Goal: Task Accomplishment & Management: Complete application form

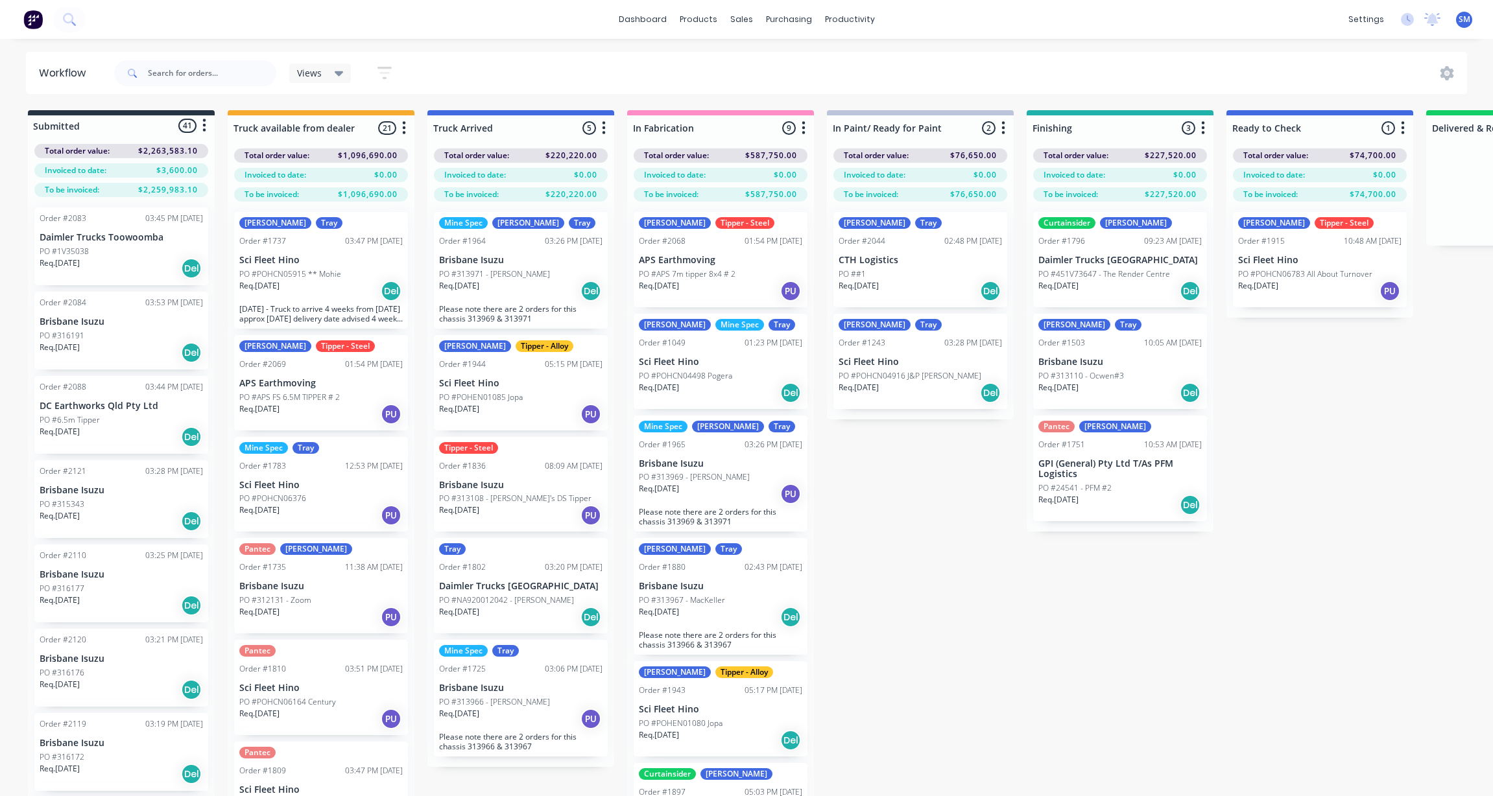
scroll to position [0, 13]
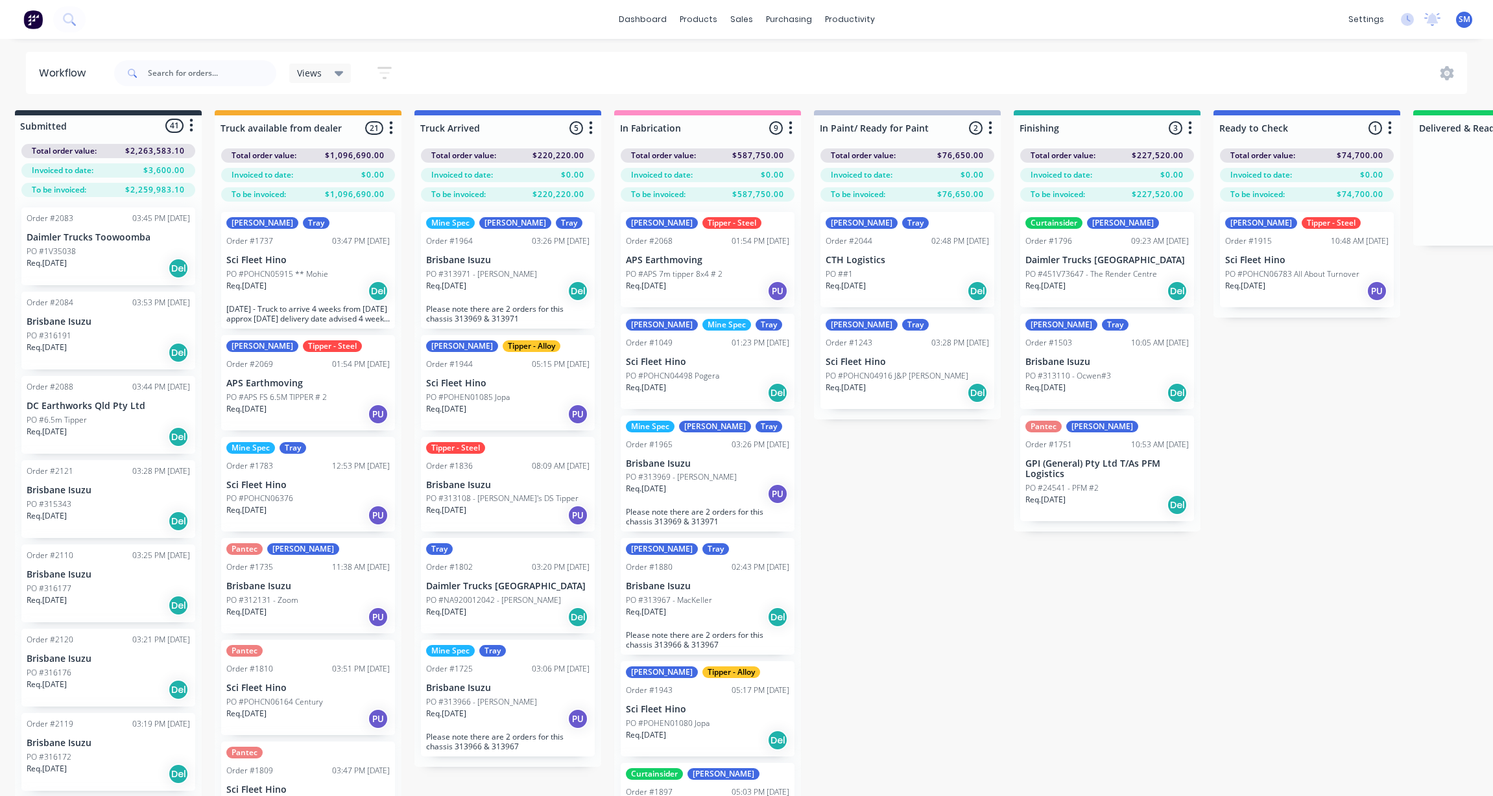
click at [958, 610] on div "Submitted 41 Status colour #273444 hex #273444 Save Cancel Summaries Total orde…" at bounding box center [1152, 476] width 2351 height 732
click at [737, 19] on div "sales" at bounding box center [742, 19] width 36 height 19
click at [789, 53] on link "Sales Orders" at bounding box center [810, 62] width 172 height 26
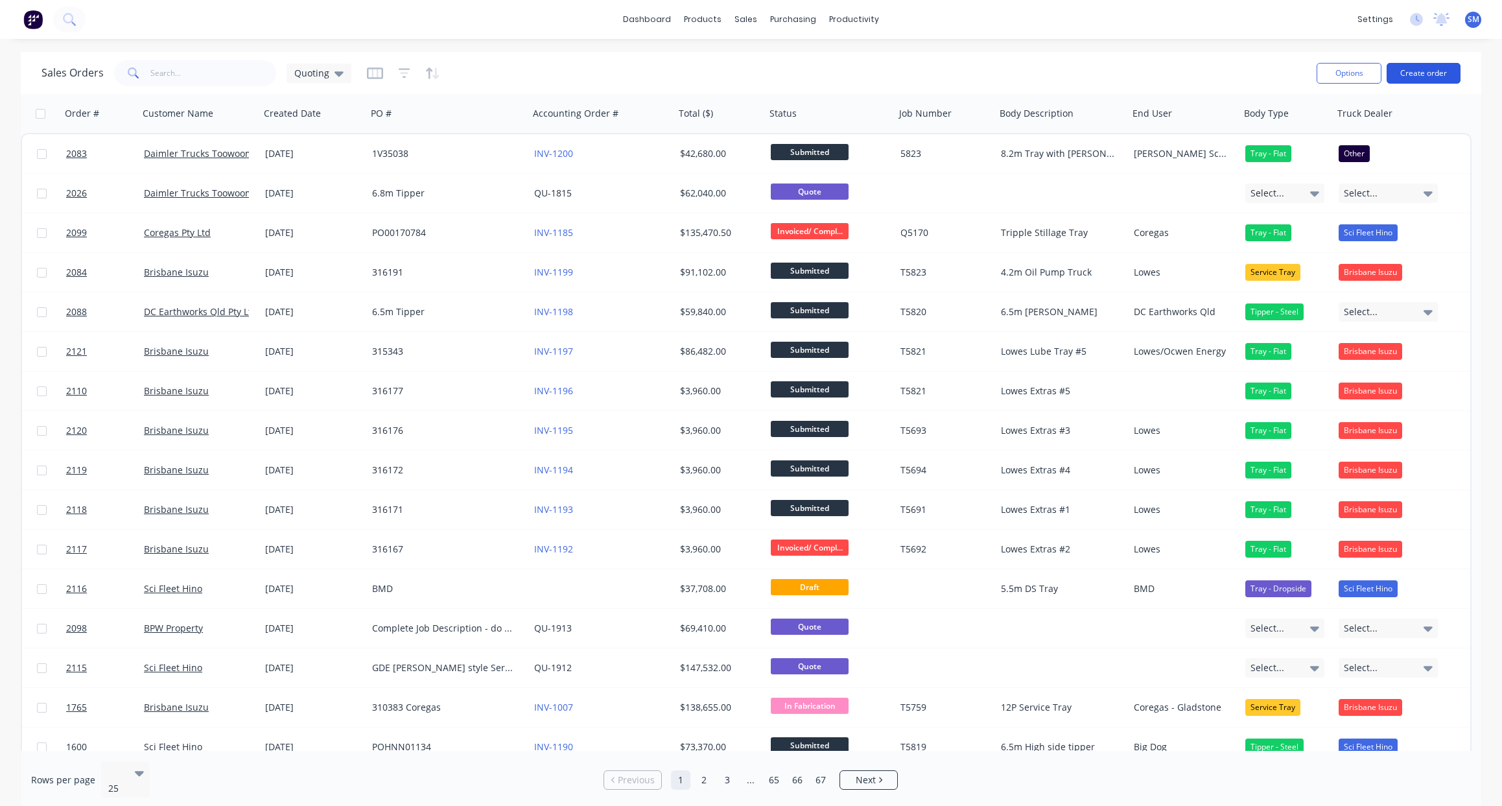
click at [1424, 73] on button "Create order" at bounding box center [1424, 73] width 74 height 21
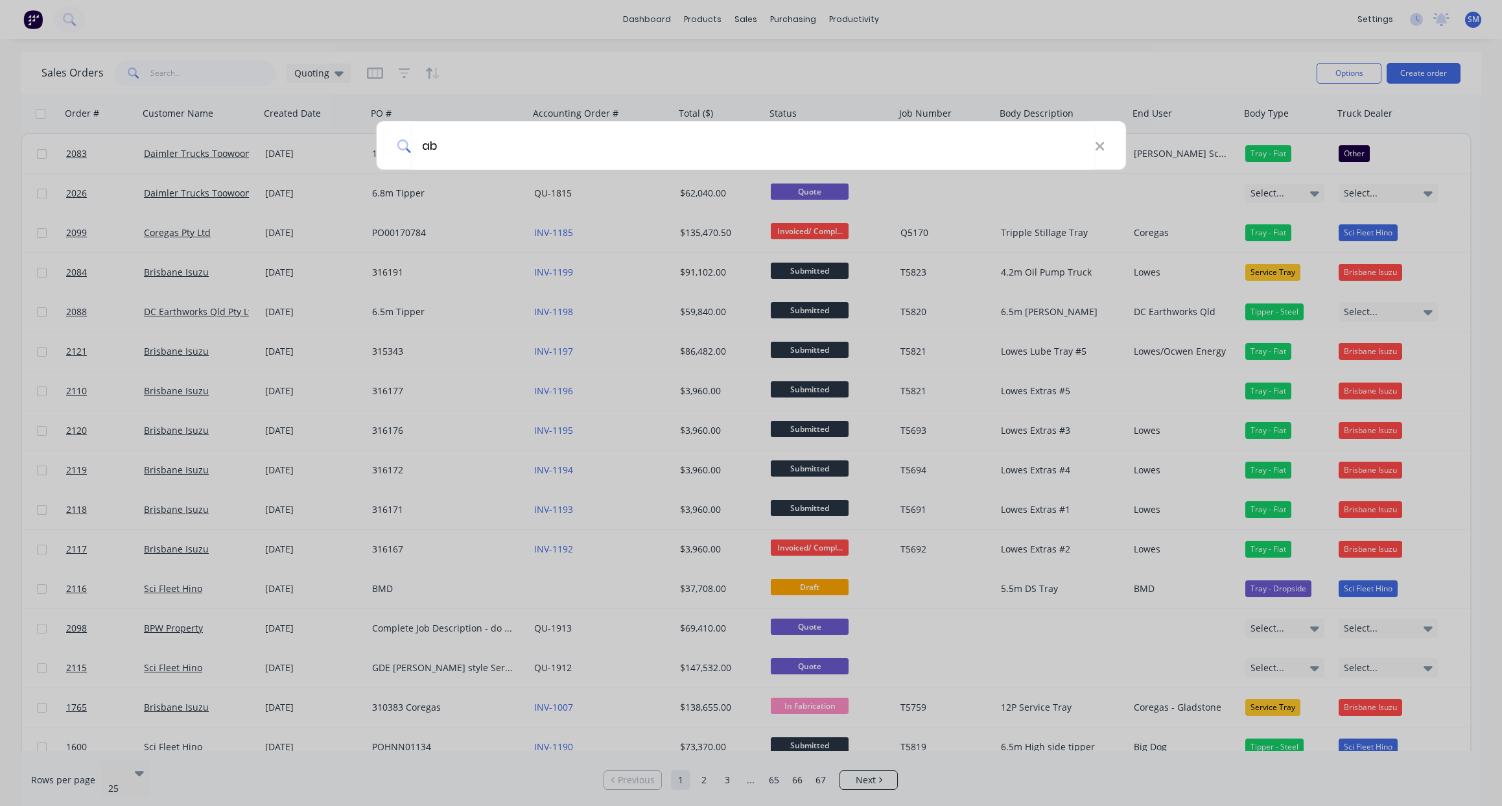
type input "a"
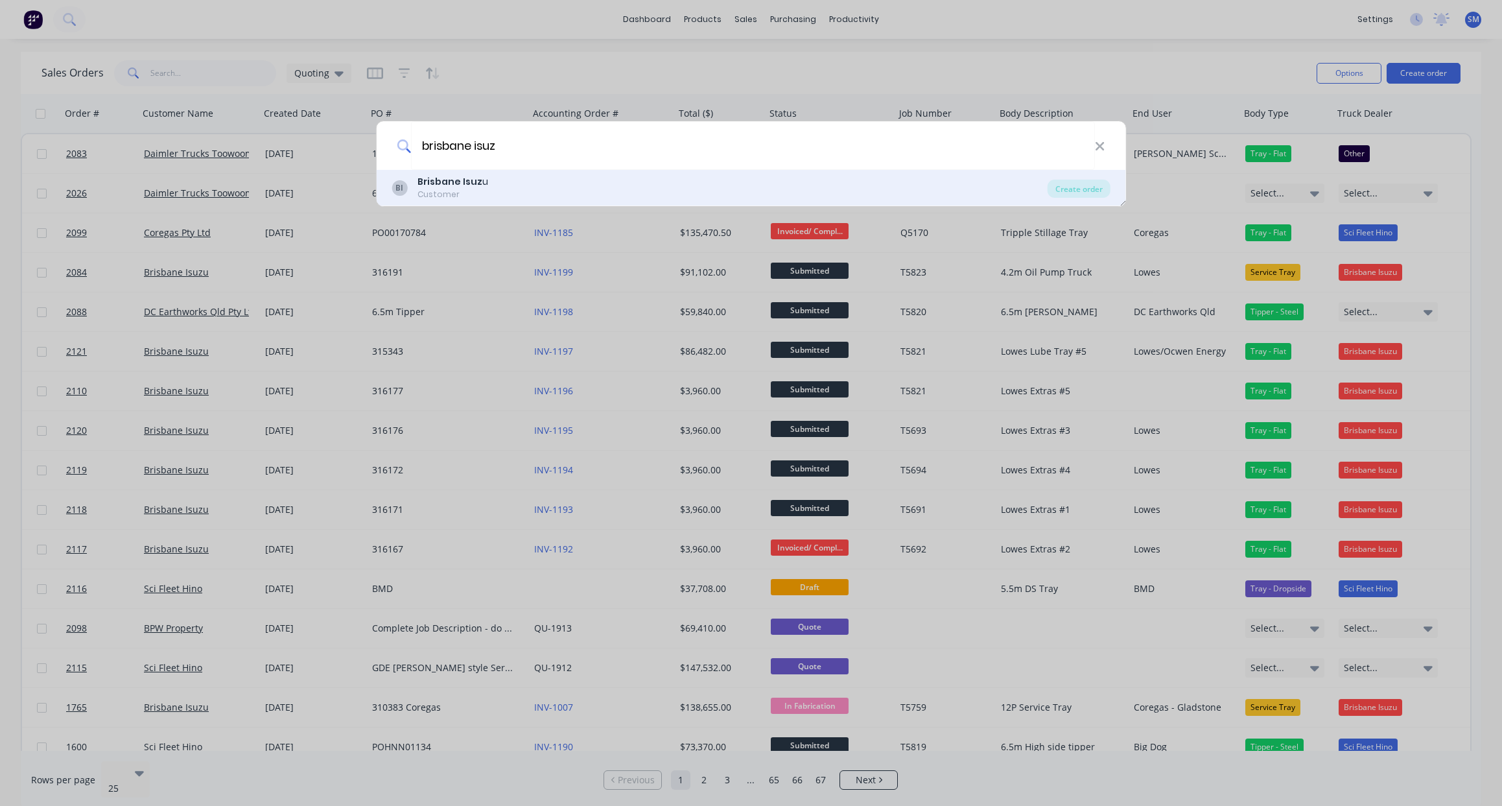
type input "brisbane isuz"
click at [464, 183] on b "Brisbane Isuz" at bounding box center [450, 181] width 65 height 13
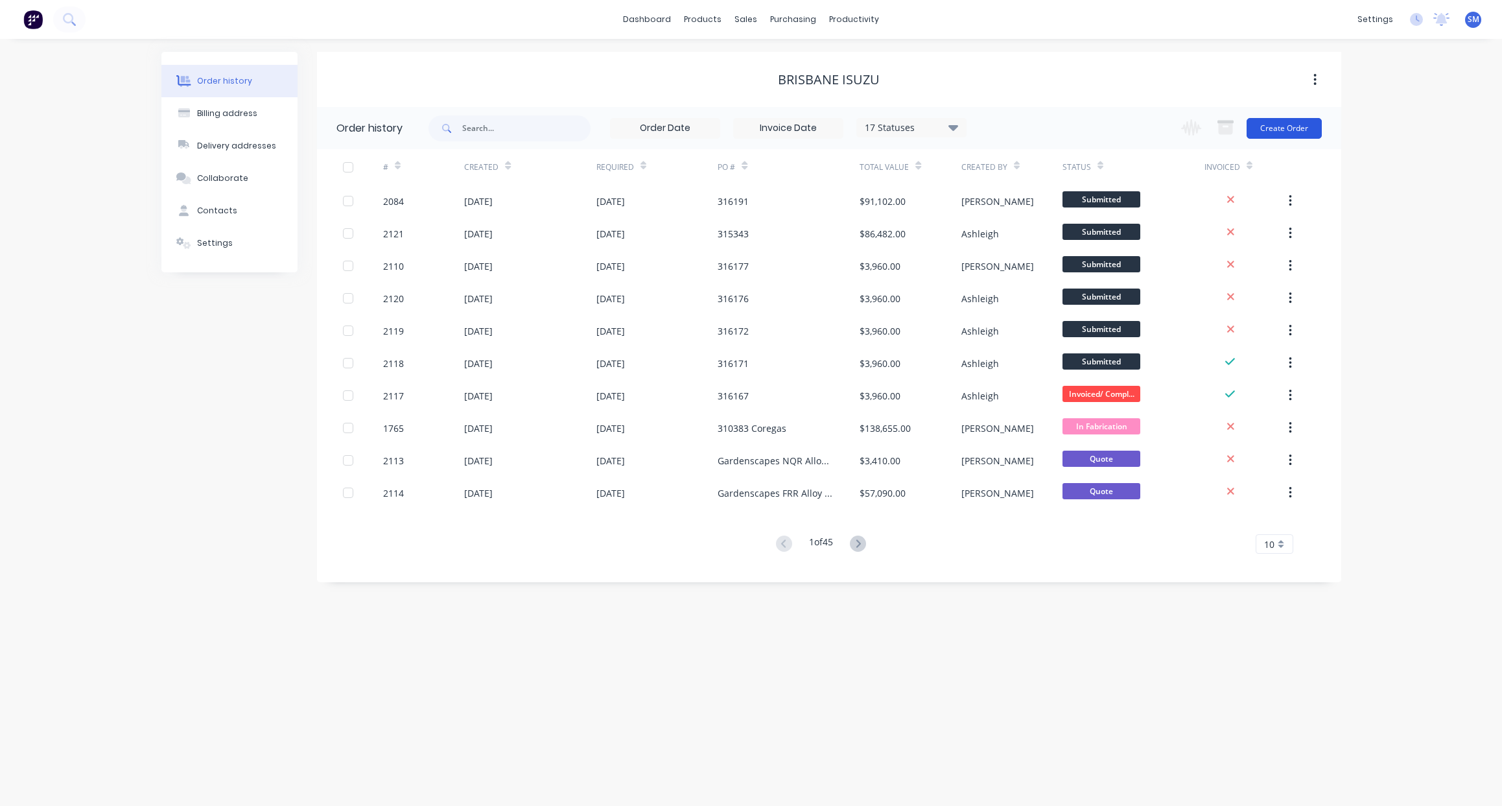
click at [1282, 124] on button "Create Order" at bounding box center [1284, 128] width 75 height 21
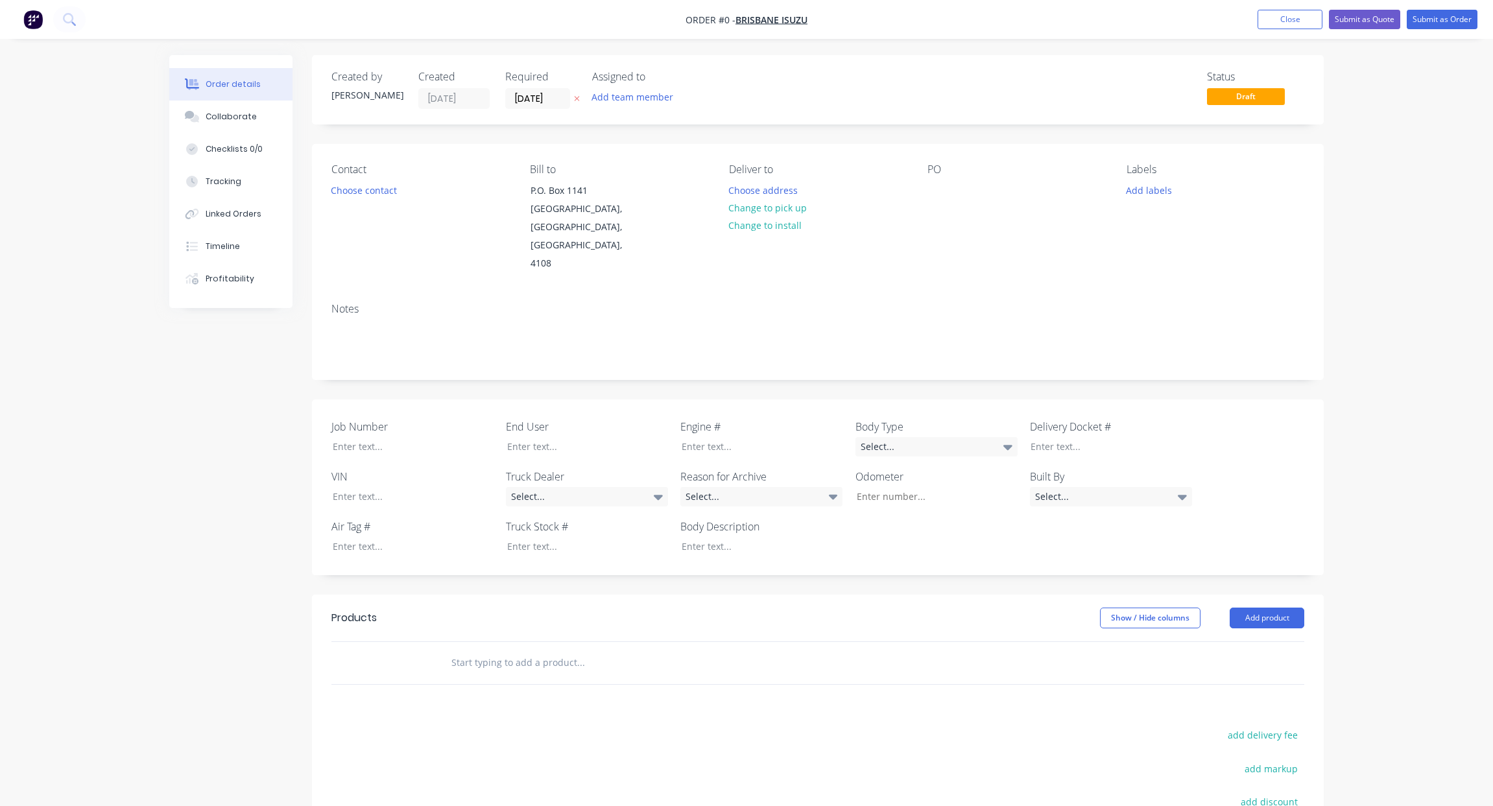
click at [492, 650] on input "text" at bounding box center [580, 663] width 259 height 26
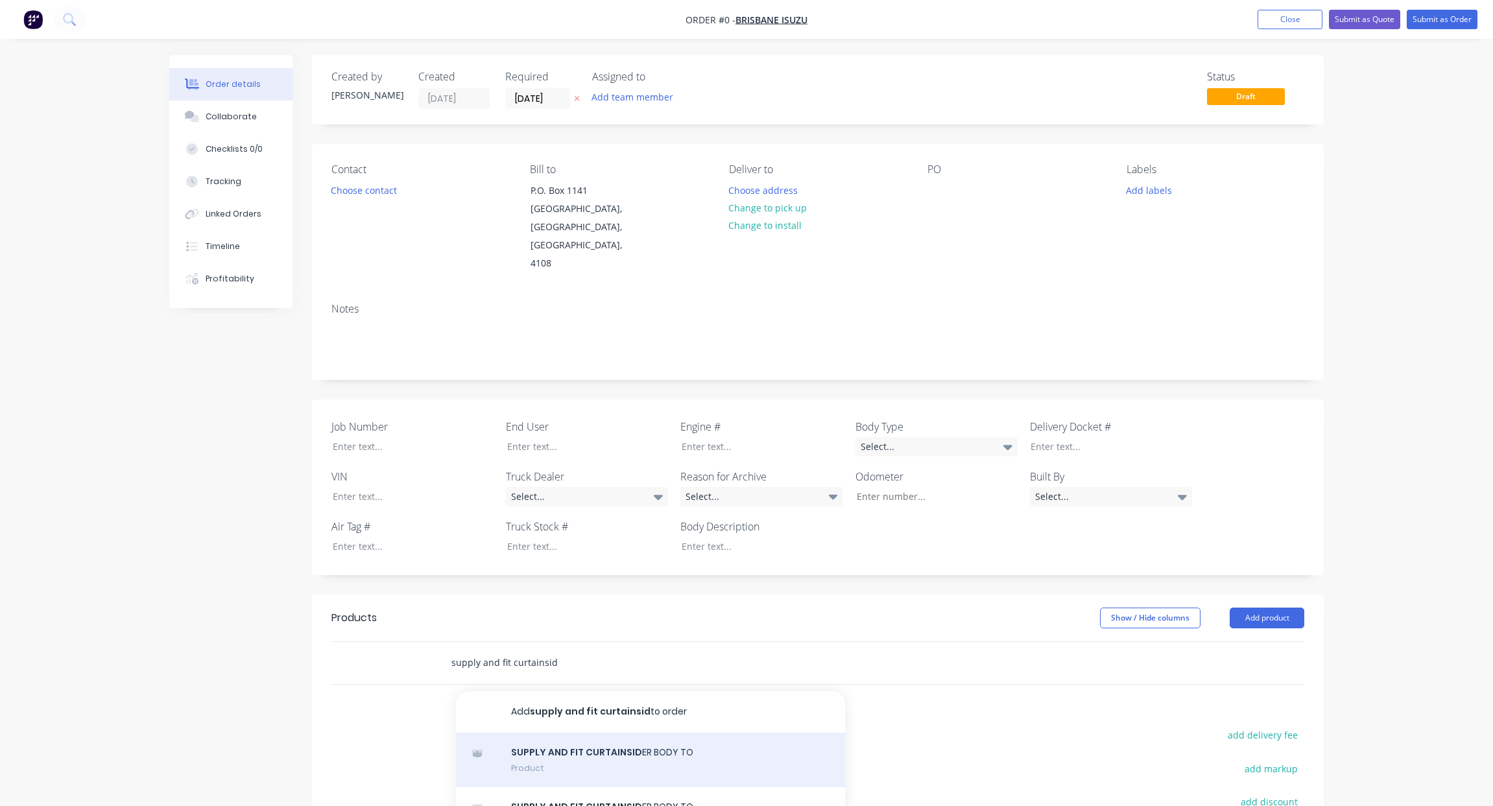
type input "supply and fit curtainsid"
click at [571, 739] on div "SUPPLY AND FIT CURTAINSID ER BODY TO Product" at bounding box center [650, 760] width 389 height 54
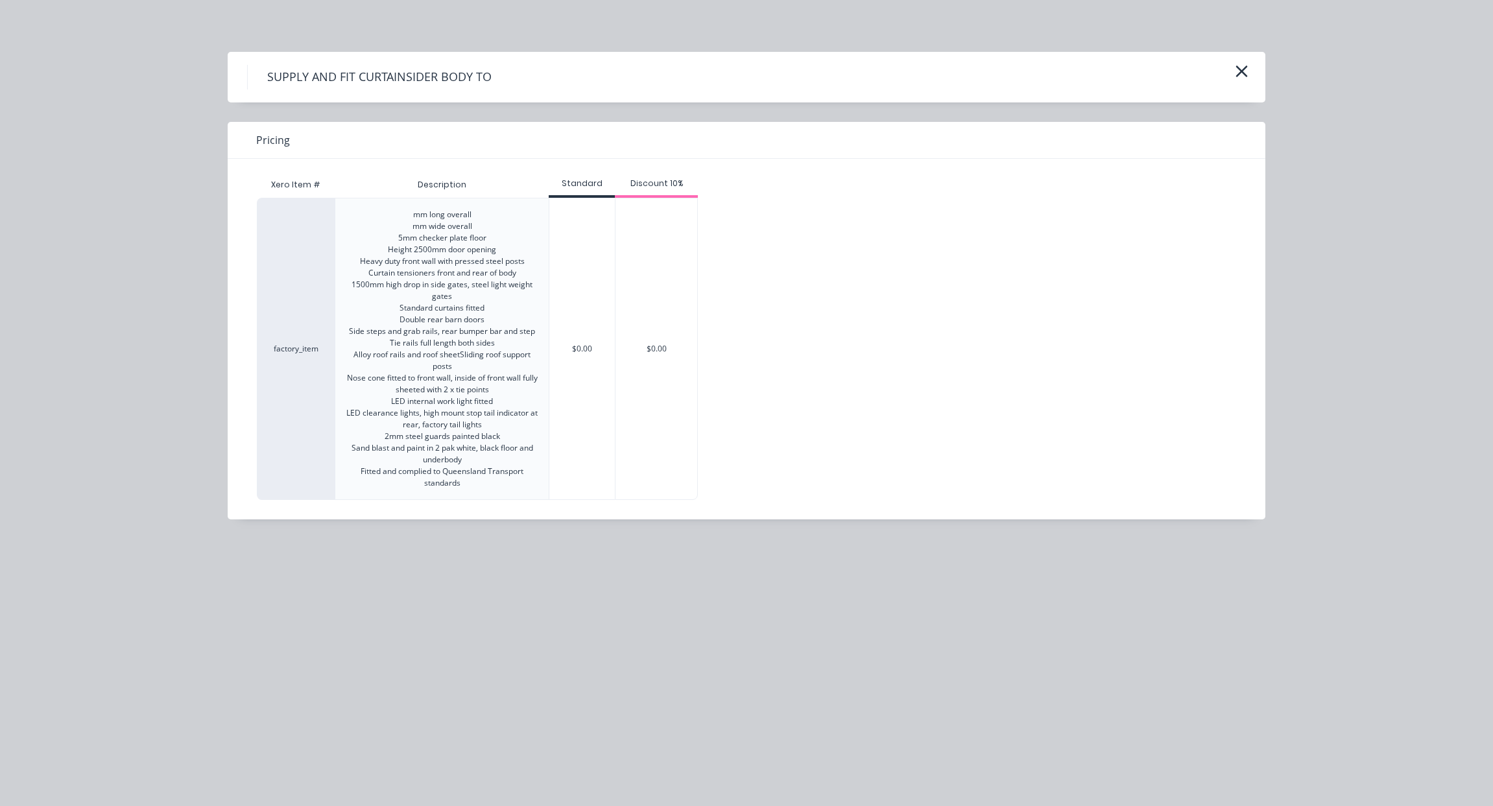
click at [436, 317] on div "mm long overall mm wide overall 5mm checker plate floor Height 2500mm door open…" at bounding box center [442, 349] width 193 height 280
click at [590, 321] on div "$0.00" at bounding box center [581, 348] width 65 height 301
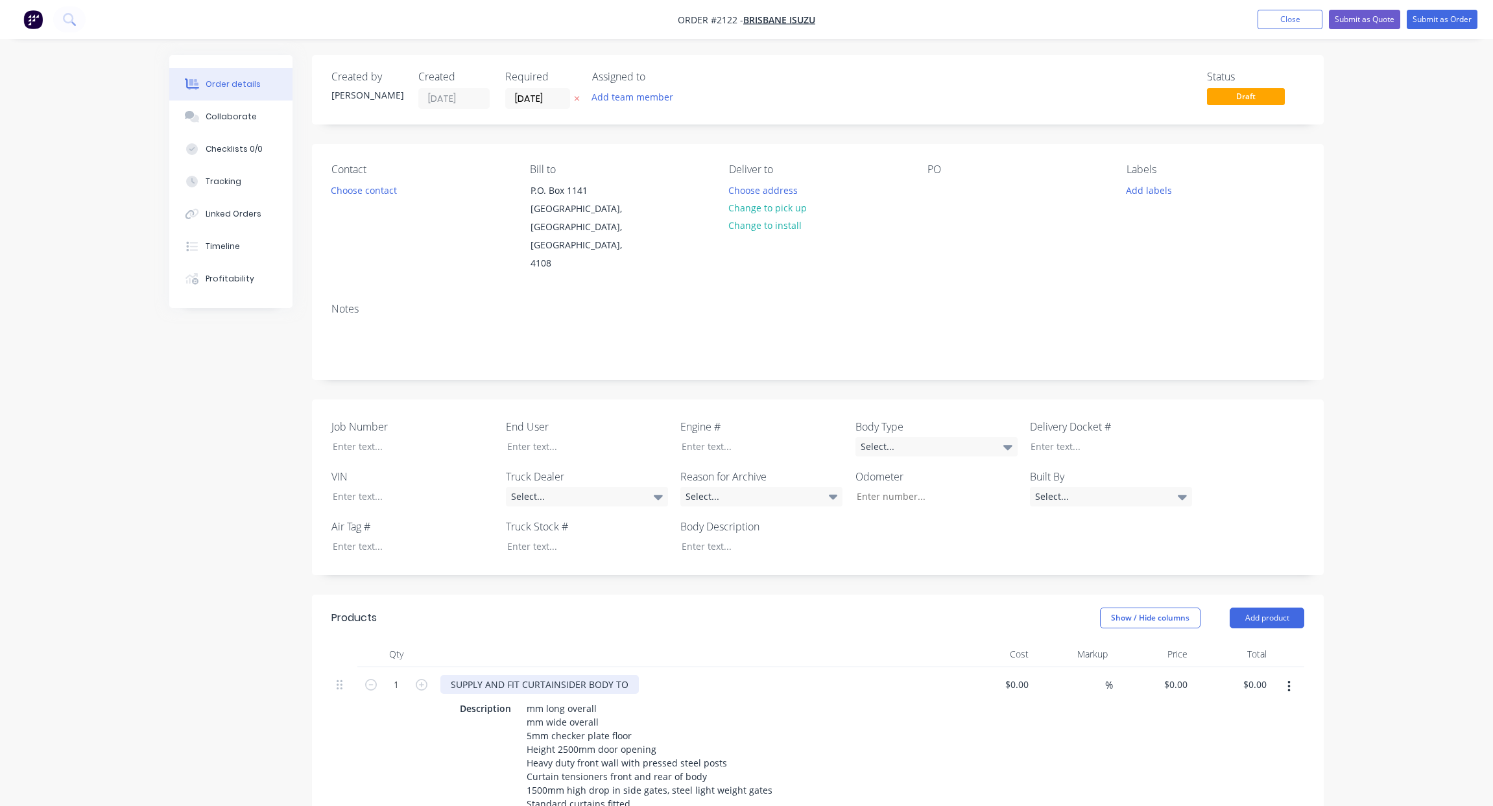
click at [627, 675] on div "SUPPLY AND FIT CURTAINSIDER BODY TO" at bounding box center [539, 684] width 198 height 19
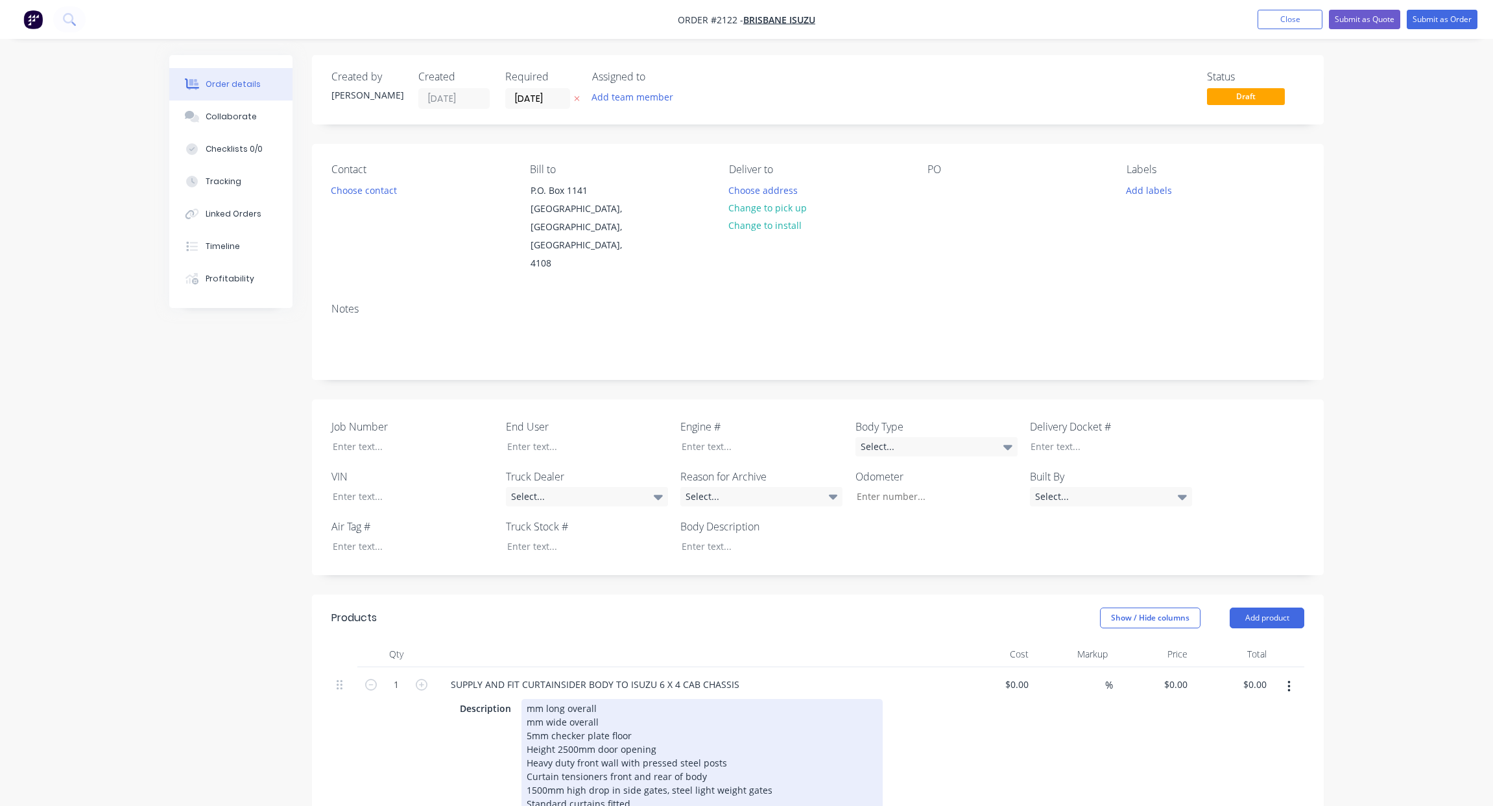
drag, startPoint x: 528, startPoint y: 694, endPoint x: 549, endPoint y: 731, distance: 41.5
drag, startPoint x: 526, startPoint y: 718, endPoint x: 536, endPoint y: 732, distance: 17.1
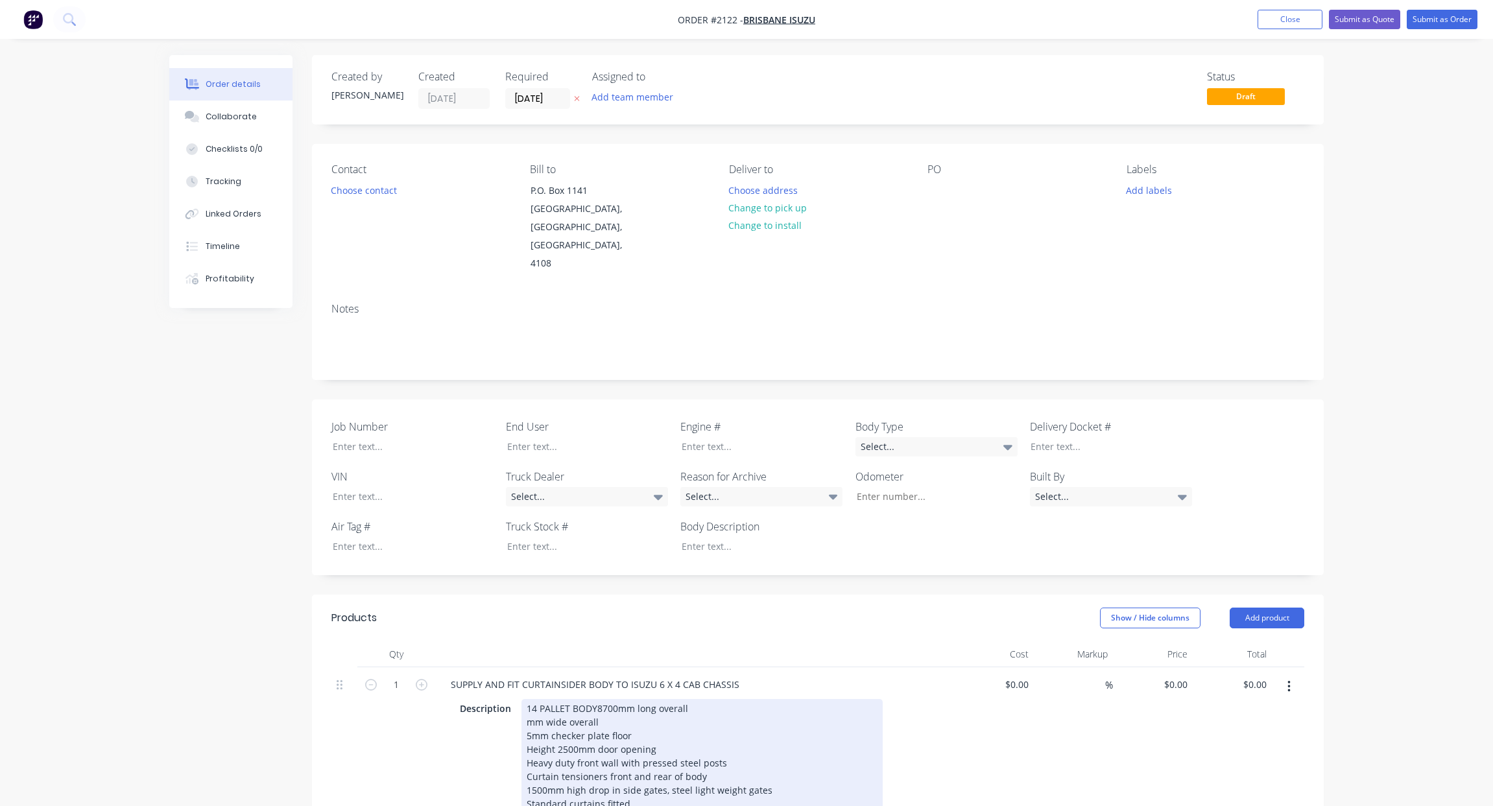
drag, startPoint x: 564, startPoint y: 742, endPoint x: 573, endPoint y: 764, distance: 23.8
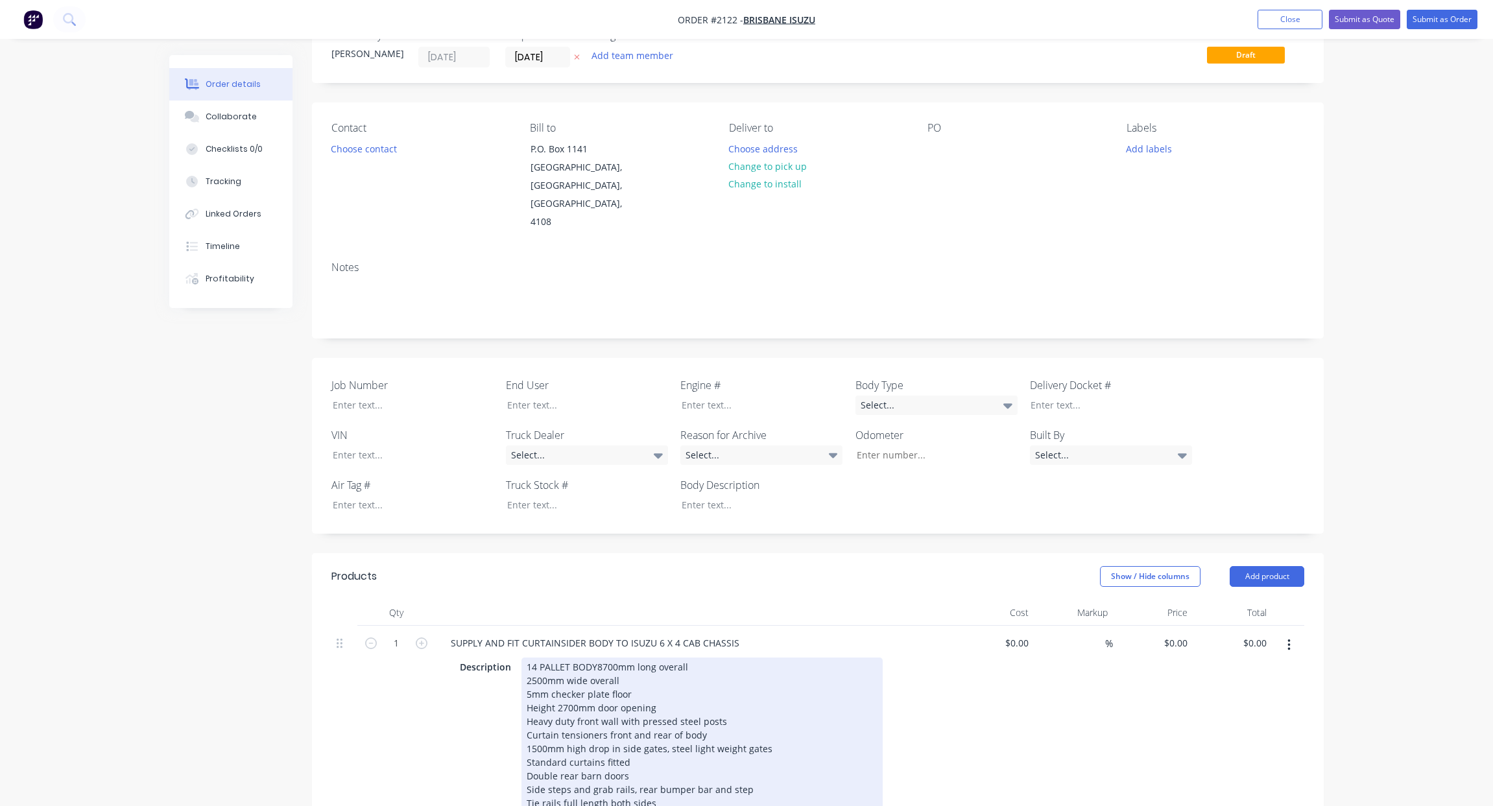
scroll to position [65, 0]
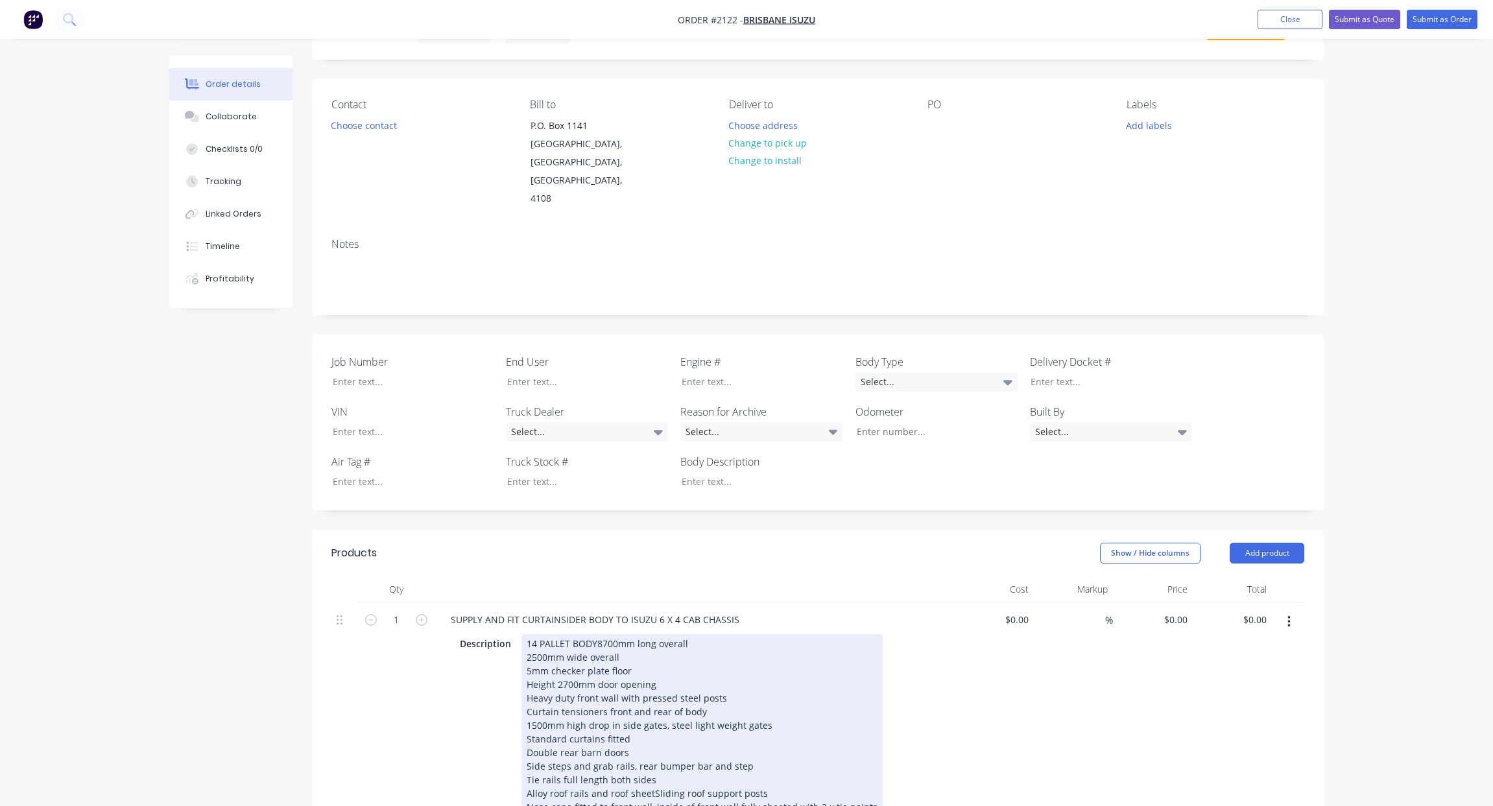
click at [552, 718] on div "14 PALLET BODY 8700mm long overall 2500mm wide overall 5mm checker plate floor …" at bounding box center [701, 759] width 361 height 250
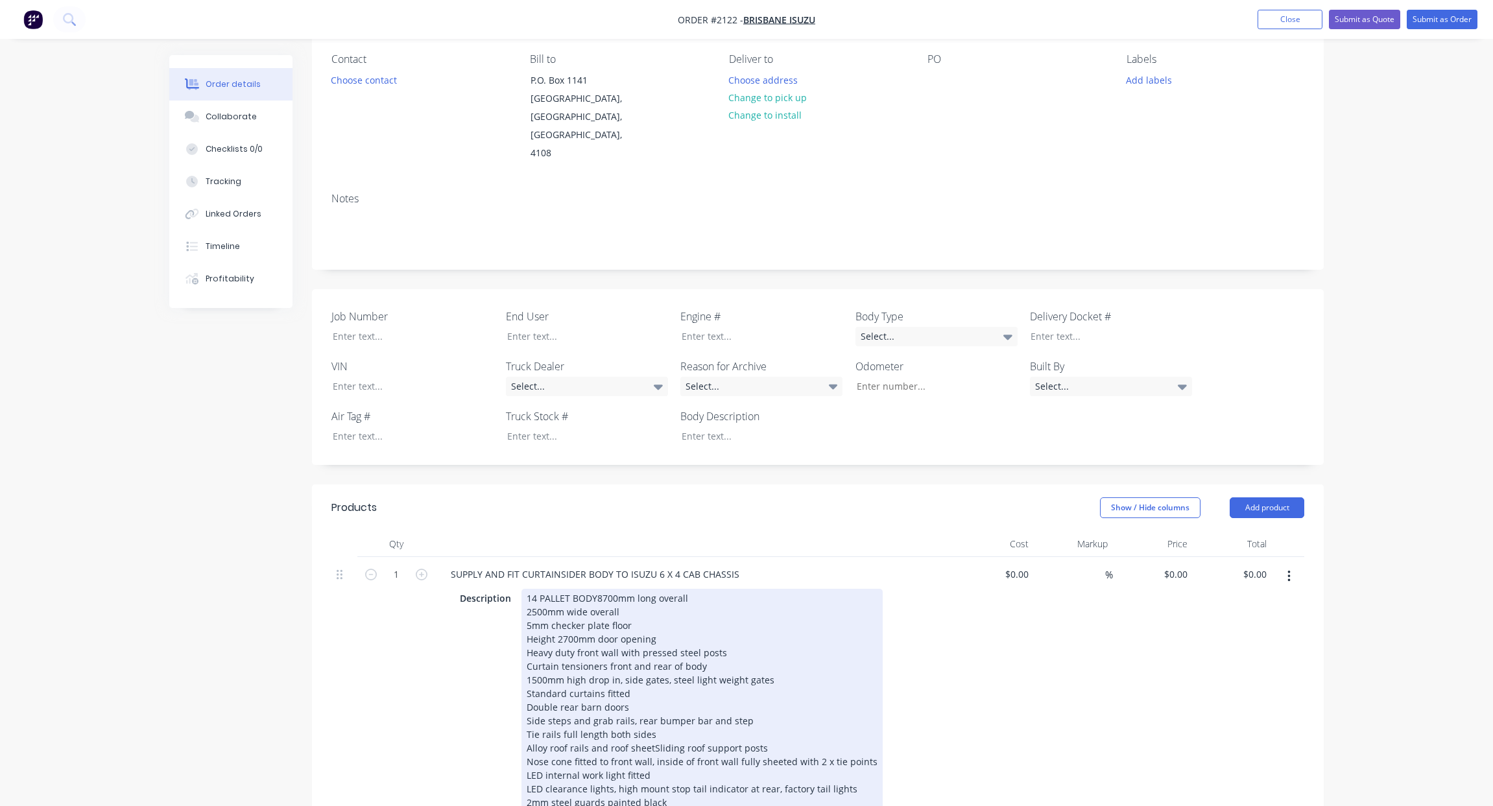
scroll to position [130, 0]
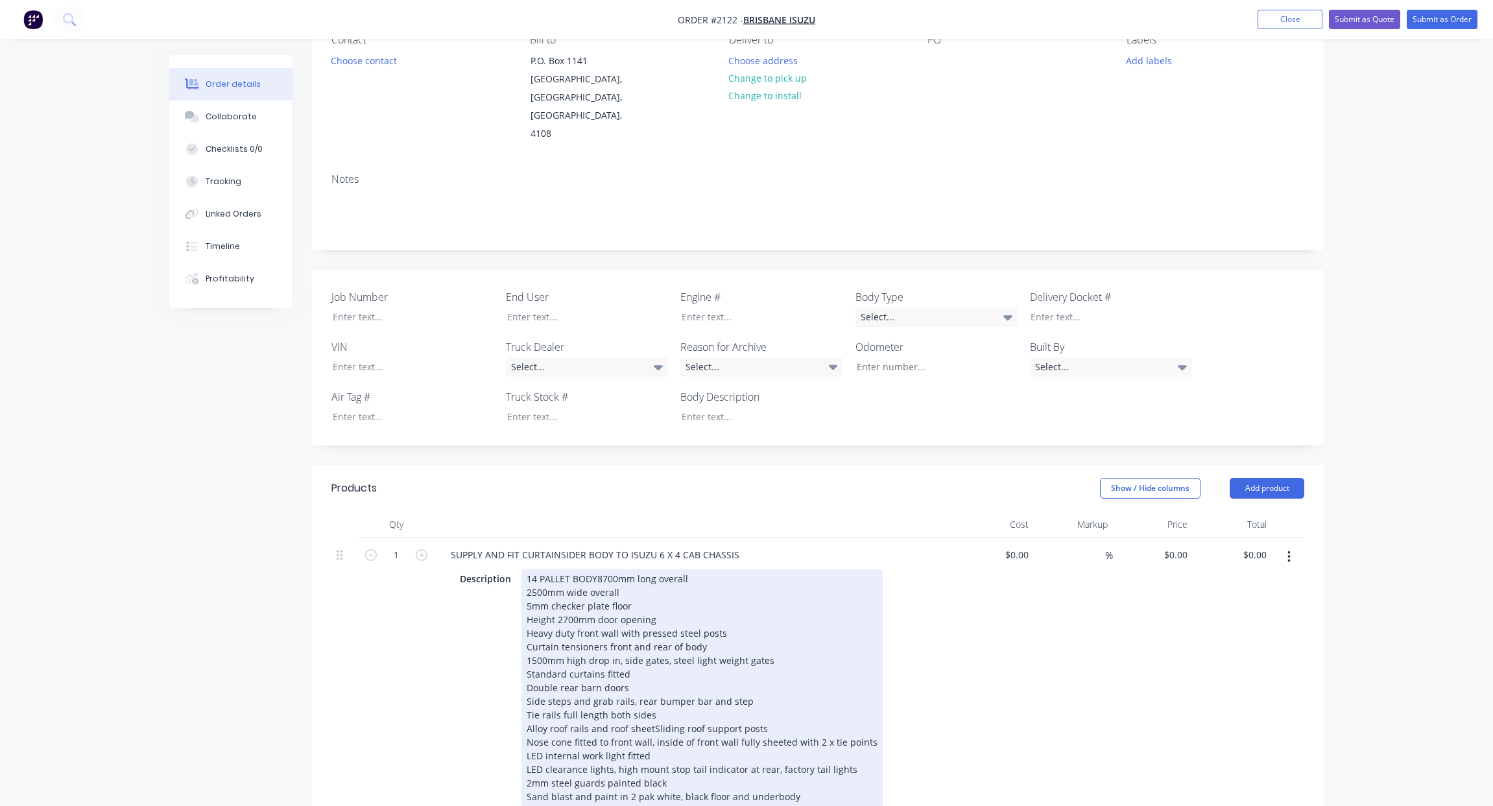
click at [665, 663] on div "14 PALLET BODY 8700mm long overall 2500mm wide overall 5mm checker plate floor …" at bounding box center [701, 694] width 361 height 250
click at [730, 654] on div "14 PALLET BODY 8700mm long overall 2500mm wide overall 5mm checker plate floor …" at bounding box center [701, 694] width 361 height 250
click at [637, 665] on div "14 PALLET BODY 8700mm long overall 2500mm wide overall 5mm checker plate floor …" at bounding box center [701, 694] width 361 height 250
click at [634, 687] on div "14 PALLET BODY 8700mm long overall 2500mm wide overall 5mm checker plate floor …" at bounding box center [701, 694] width 361 height 250
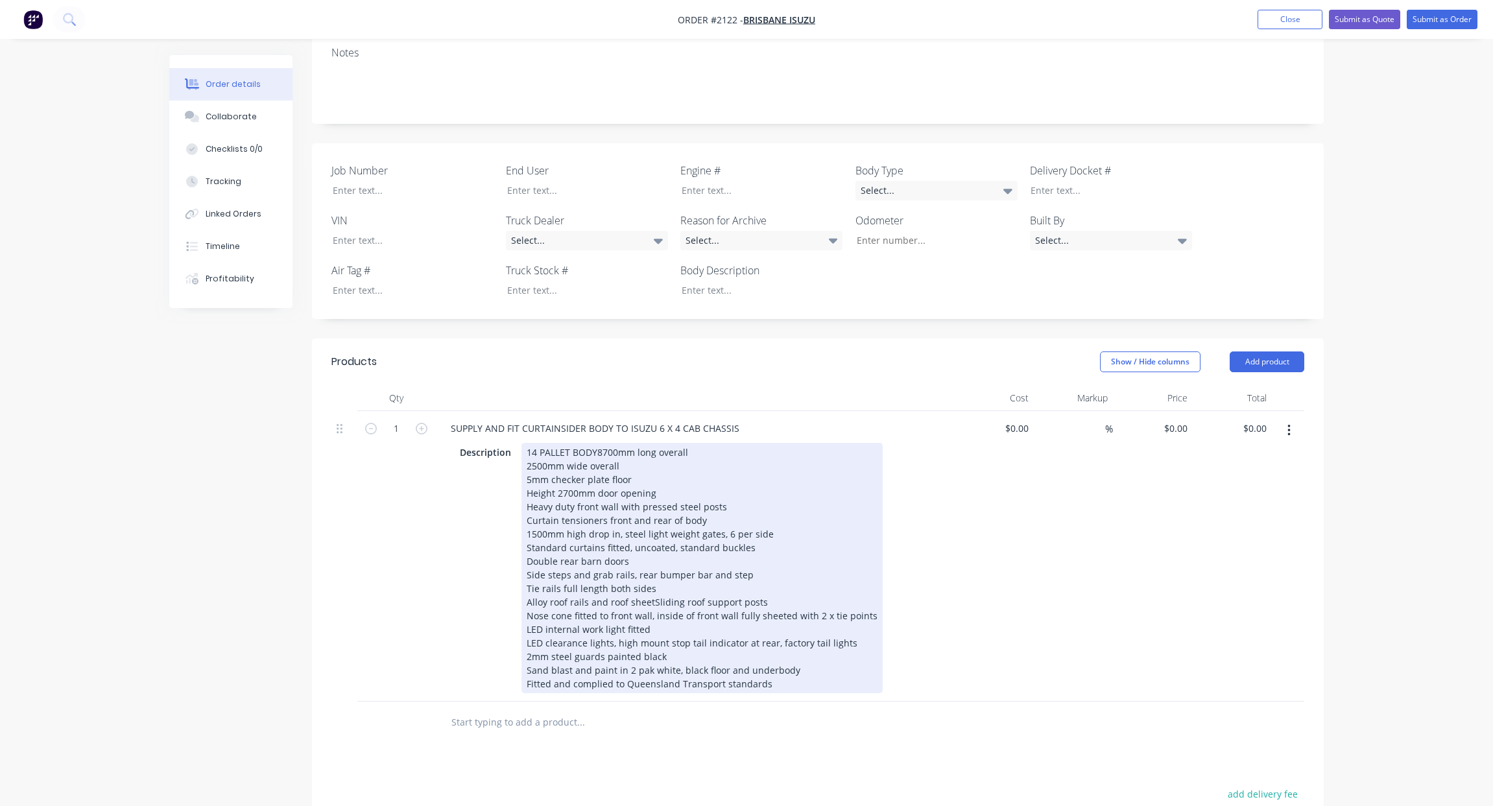
scroll to position [259, 0]
click at [527, 551] on div "14 PALLET BODY 8700mm long overall 2500mm wide overall 5mm checker plate floor …" at bounding box center [701, 565] width 361 height 250
drag, startPoint x: 631, startPoint y: 544, endPoint x: 635, endPoint y: 557, distance: 13.5
click at [631, 545] on div "14 PALLET BODY 8700mm long overall 2500mm wide overall 5mm checker plate floor …" at bounding box center [701, 565] width 361 height 250
click at [630, 556] on div "14 PALLET BODY 8700mm long overall 2500mm wide overall 5mm checker plate floor …" at bounding box center [701, 565] width 361 height 250
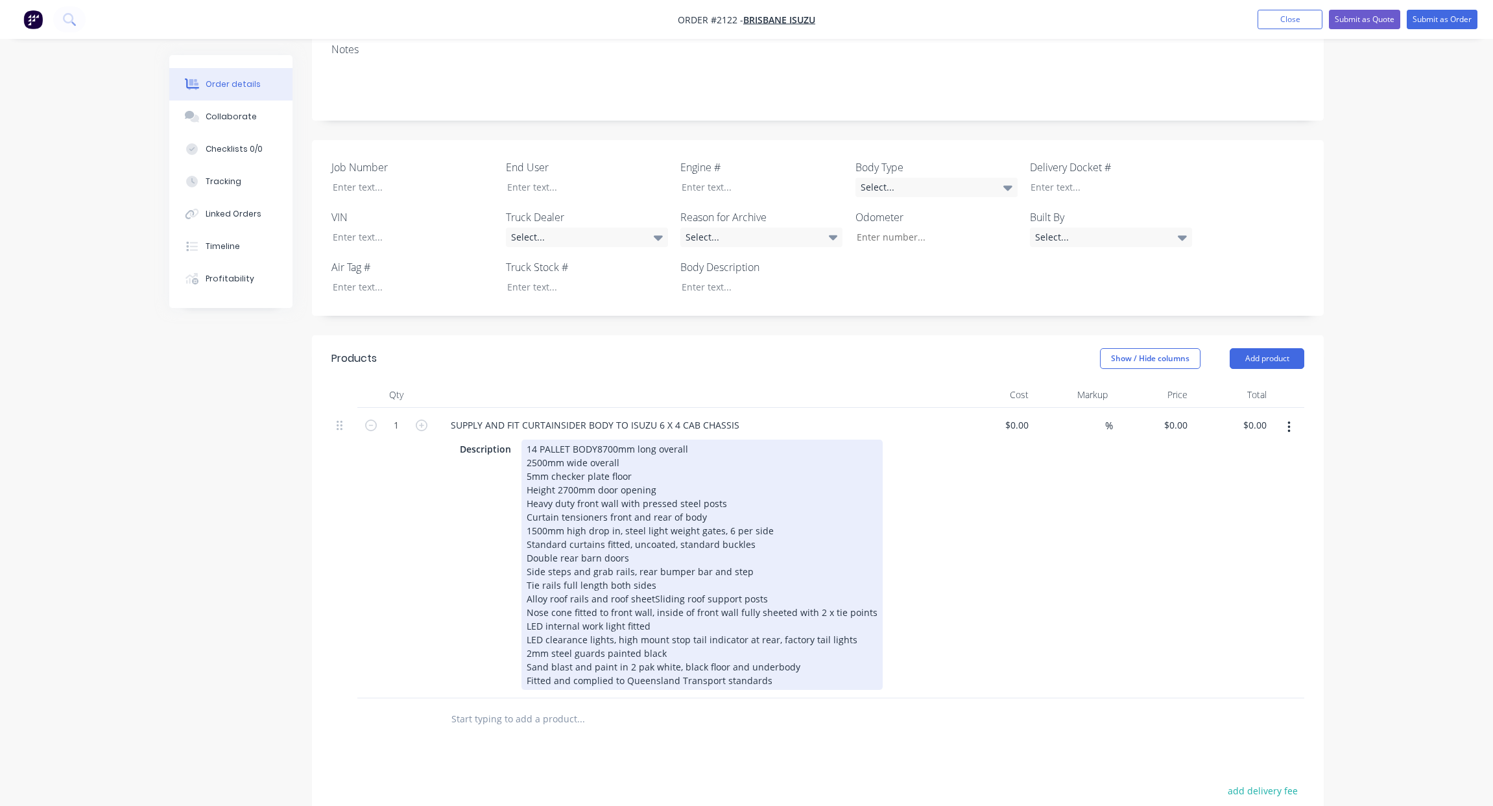
click at [755, 567] on div "14 PALLET BODY 8700mm long overall 2500mm wide overall 5mm checker plate floor …" at bounding box center [701, 565] width 361 height 250
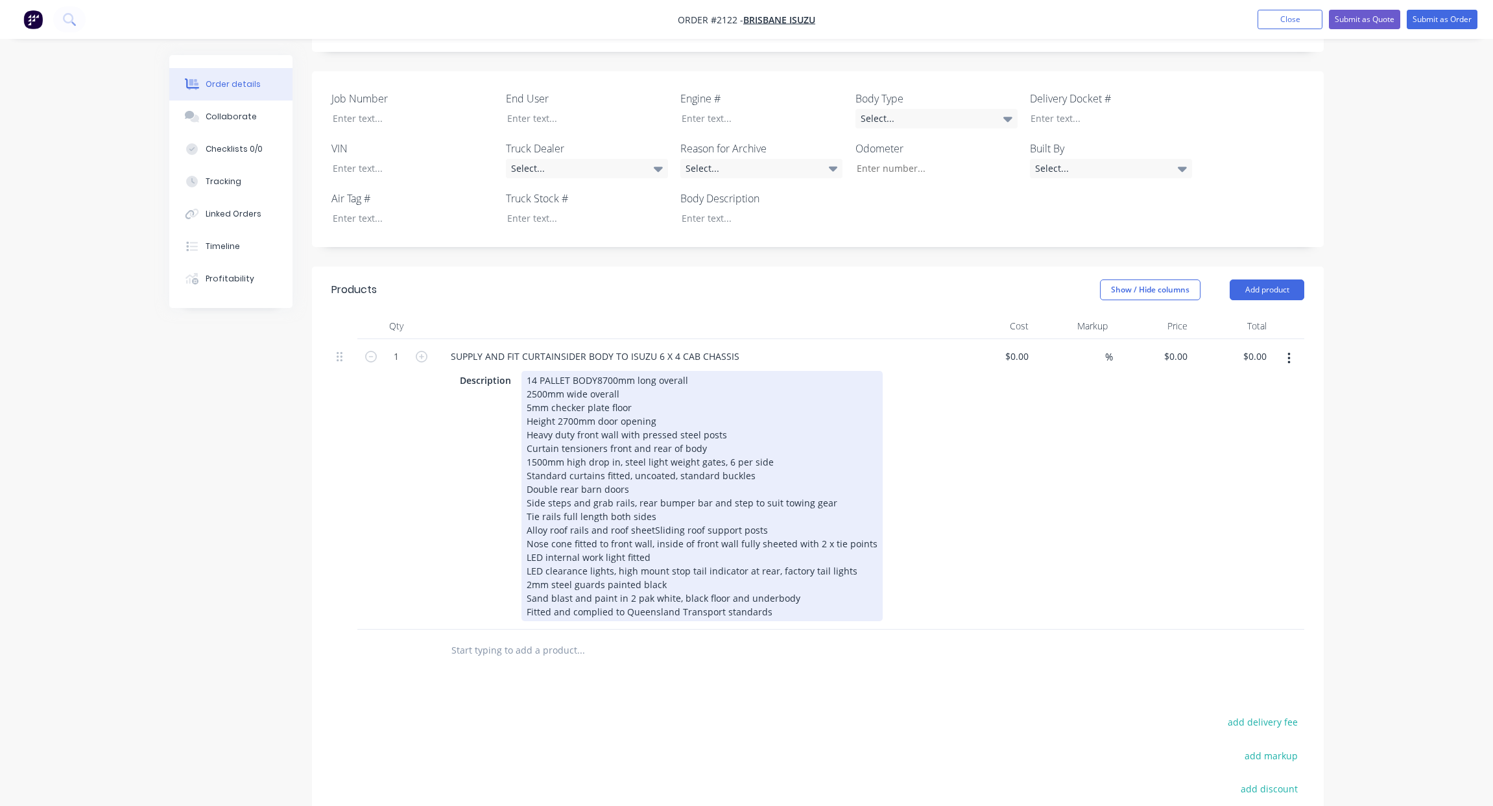
scroll to position [389, 0]
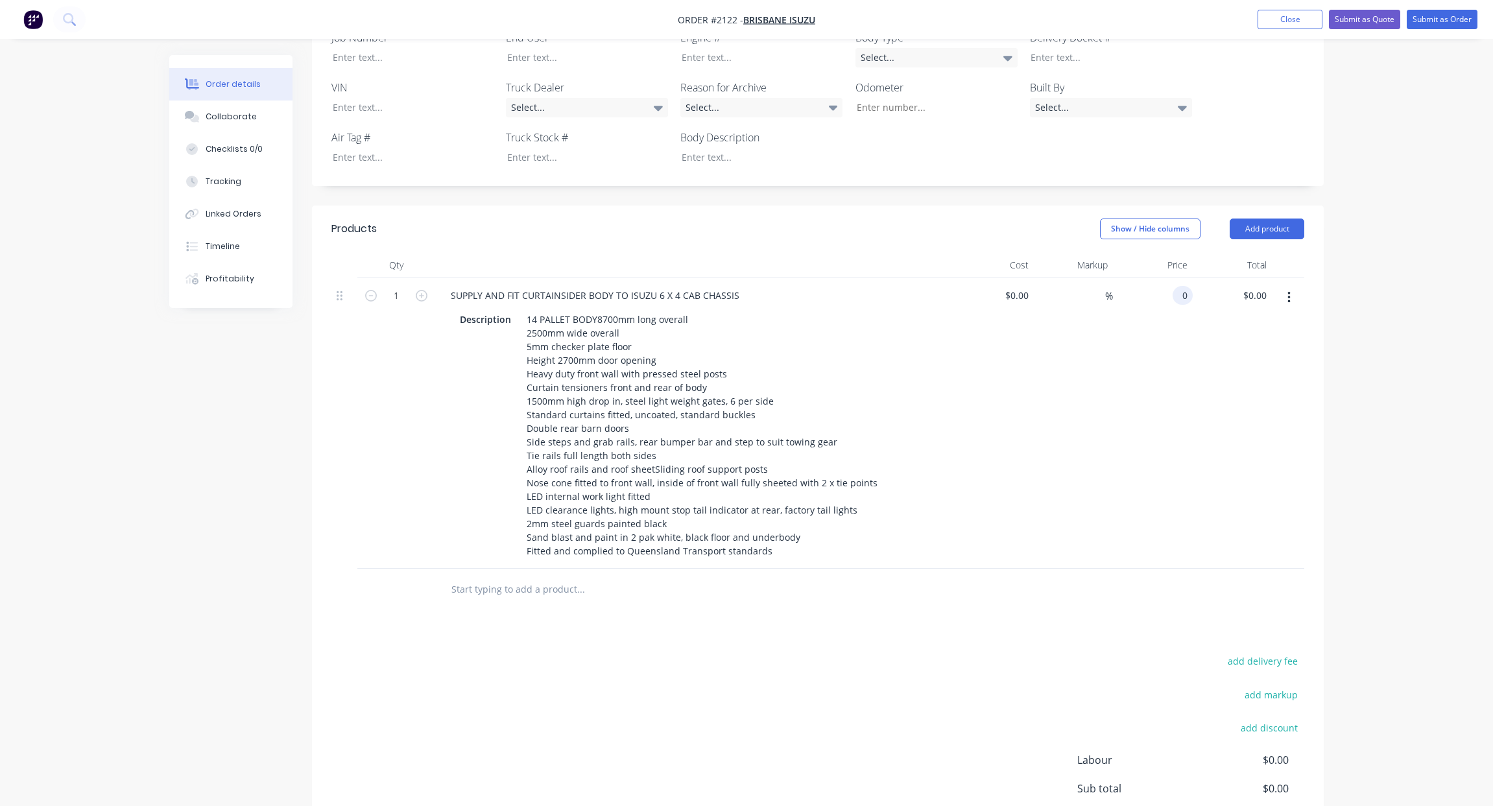
click at [1187, 286] on input "0" at bounding box center [1185, 295] width 15 height 19
type input "47850"
type input "0.00"
type input "$47,850.00"
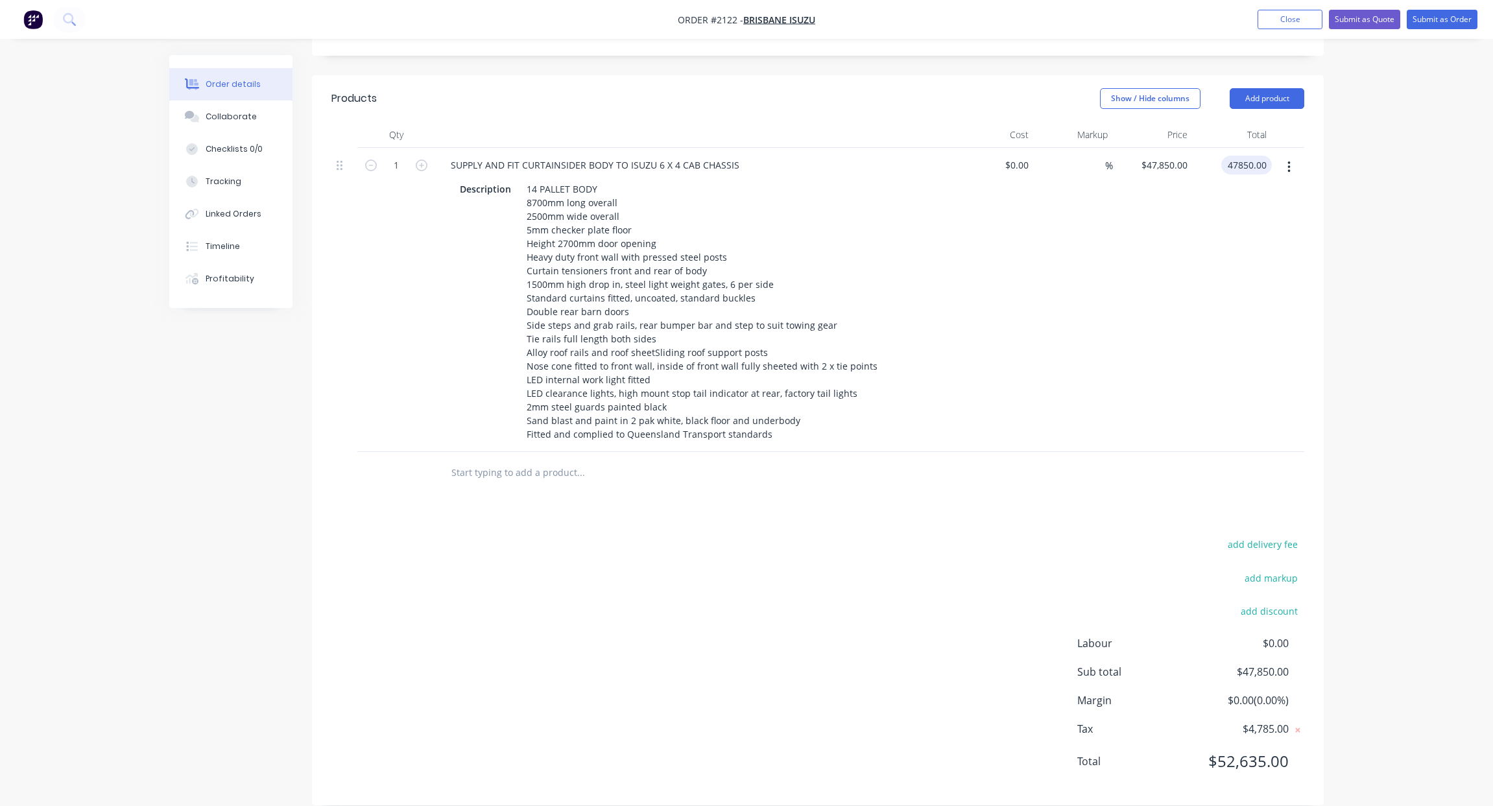
scroll to position [520, 0]
type input "$47,850.00"
click at [552, 459] on input "text" at bounding box center [580, 472] width 259 height 26
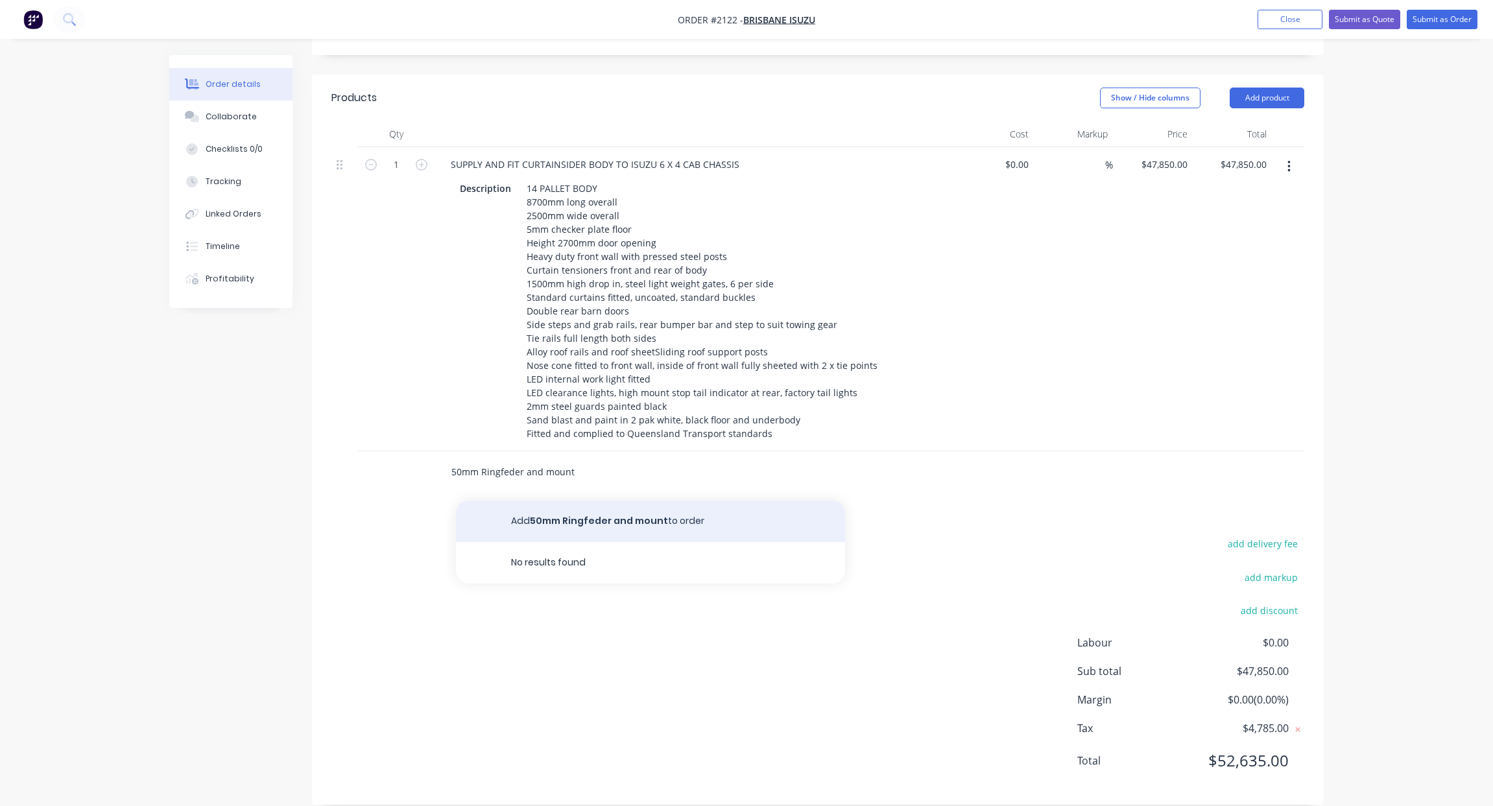
type input "50mm Ringfeder and mount"
click at [595, 502] on button "Add 50mm Ringfeder and mount to order" at bounding box center [650, 521] width 389 height 41
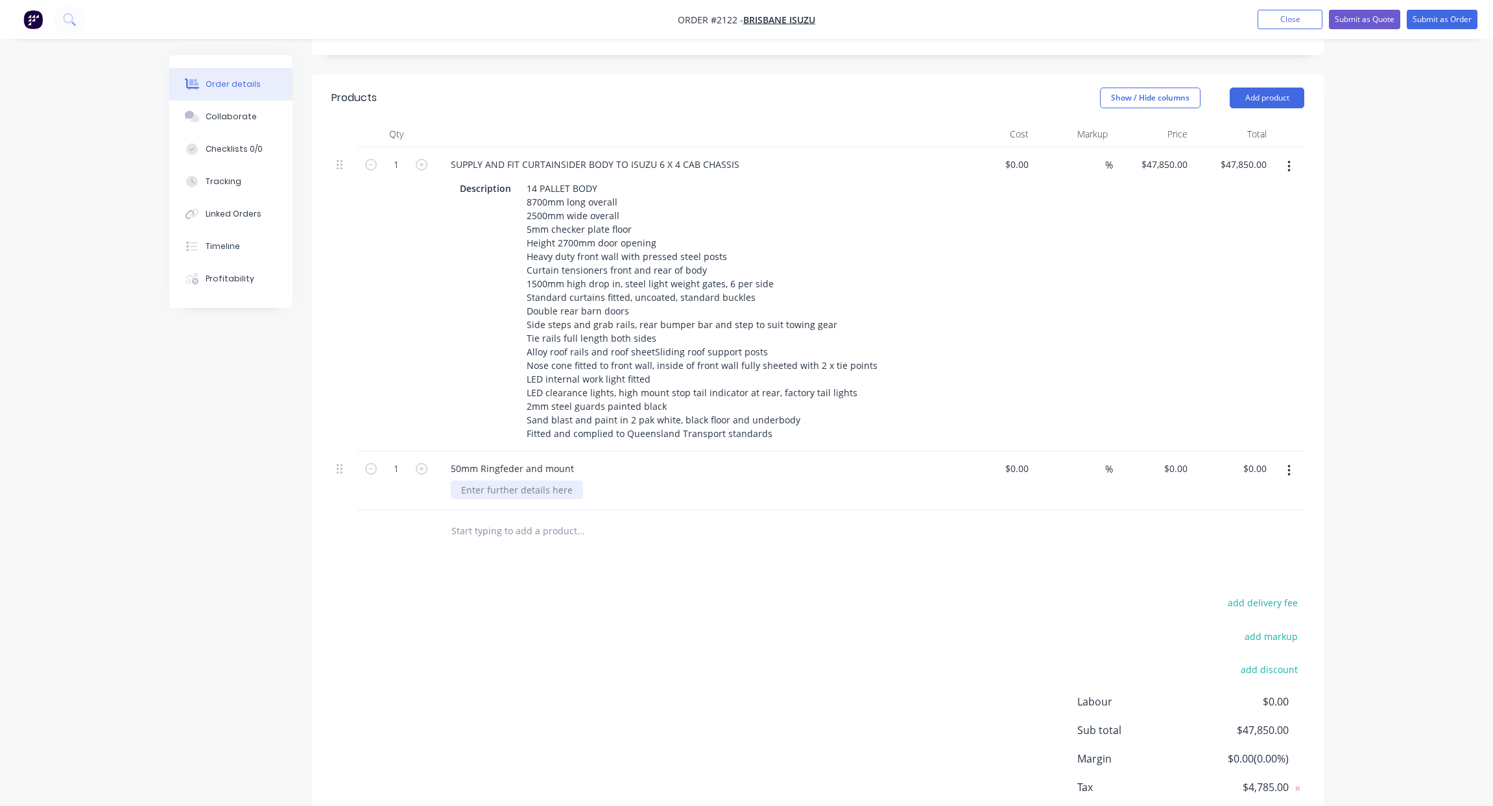
click at [491, 480] on div at bounding box center [517, 489] width 132 height 19
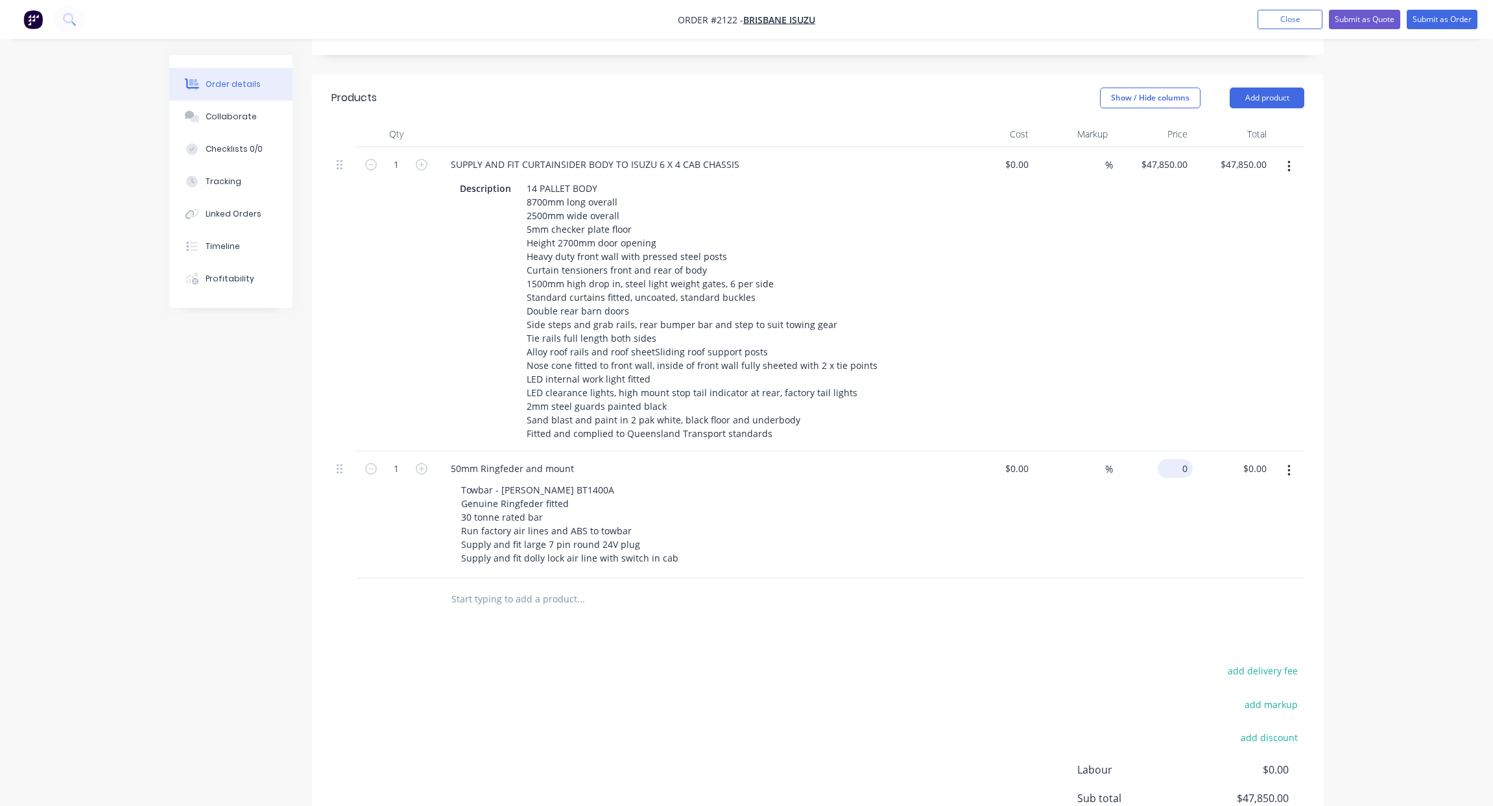
click at [1182, 459] on input "0" at bounding box center [1178, 468] width 30 height 19
type input "8900"
type input "0.00"
type input "$8,900.00"
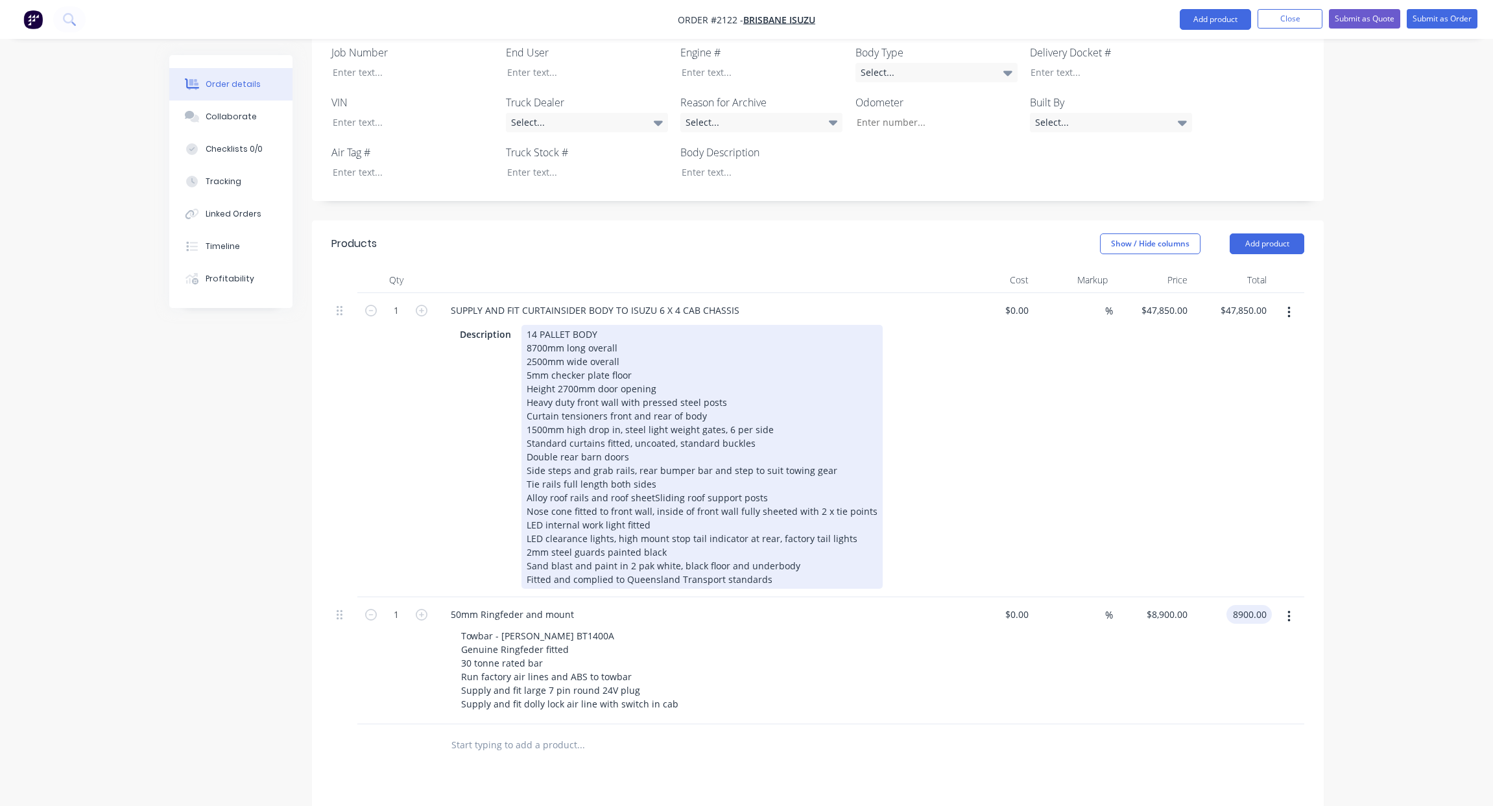
scroll to position [258, 0]
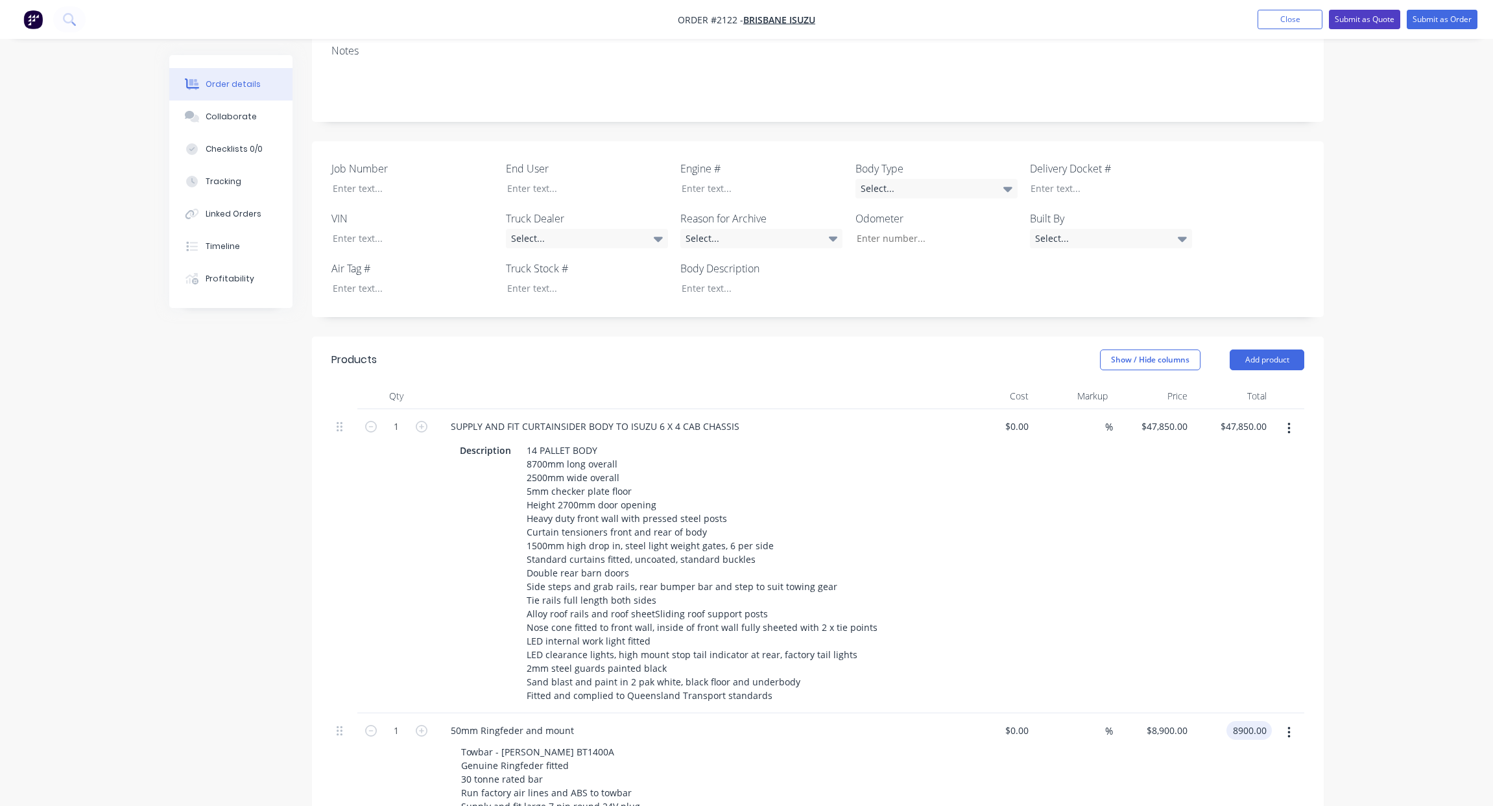
type input "$8,900.00"
click at [1368, 19] on button "Submit as Quote" at bounding box center [1364, 19] width 71 height 19
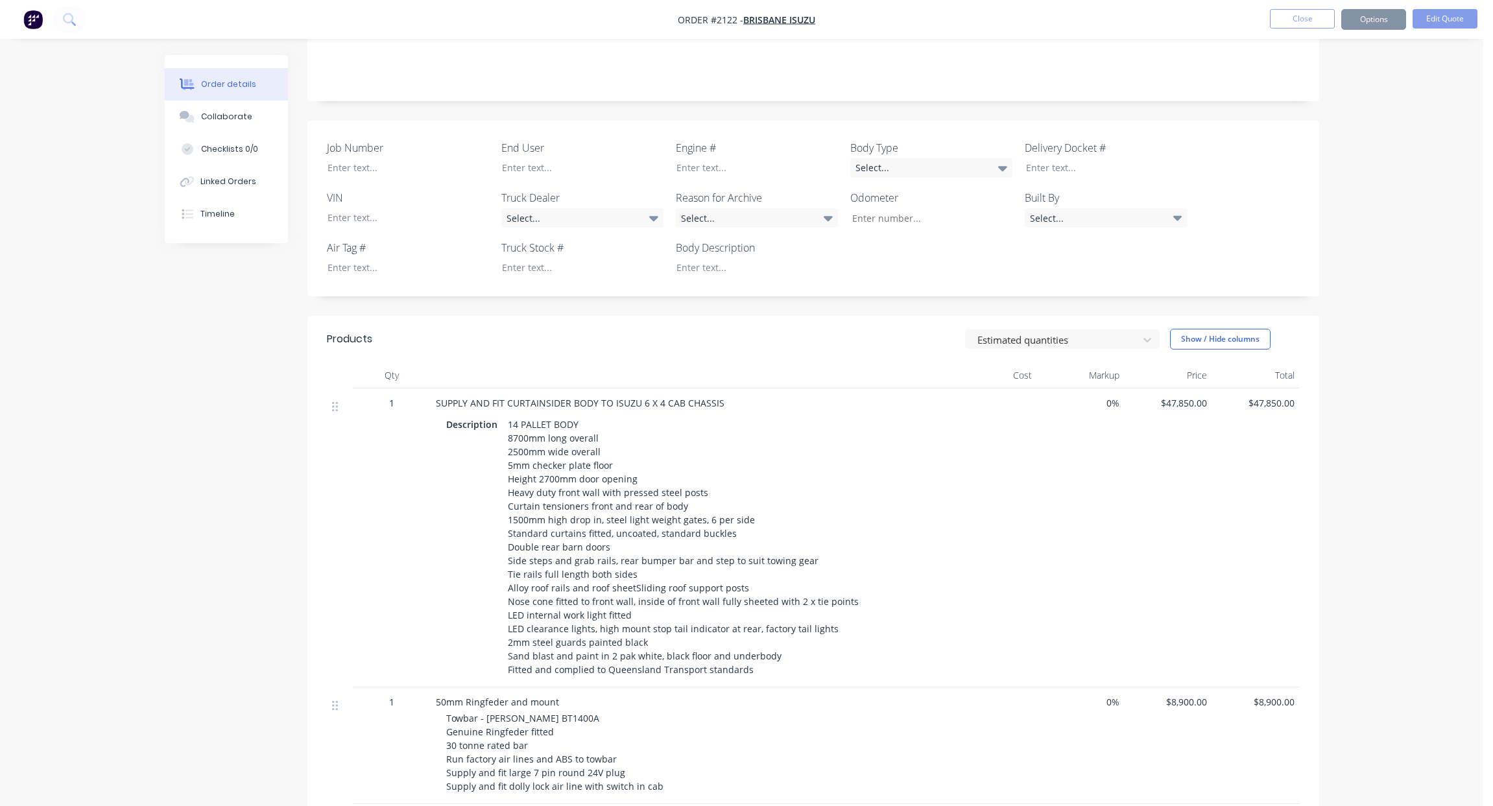
scroll to position [0, 0]
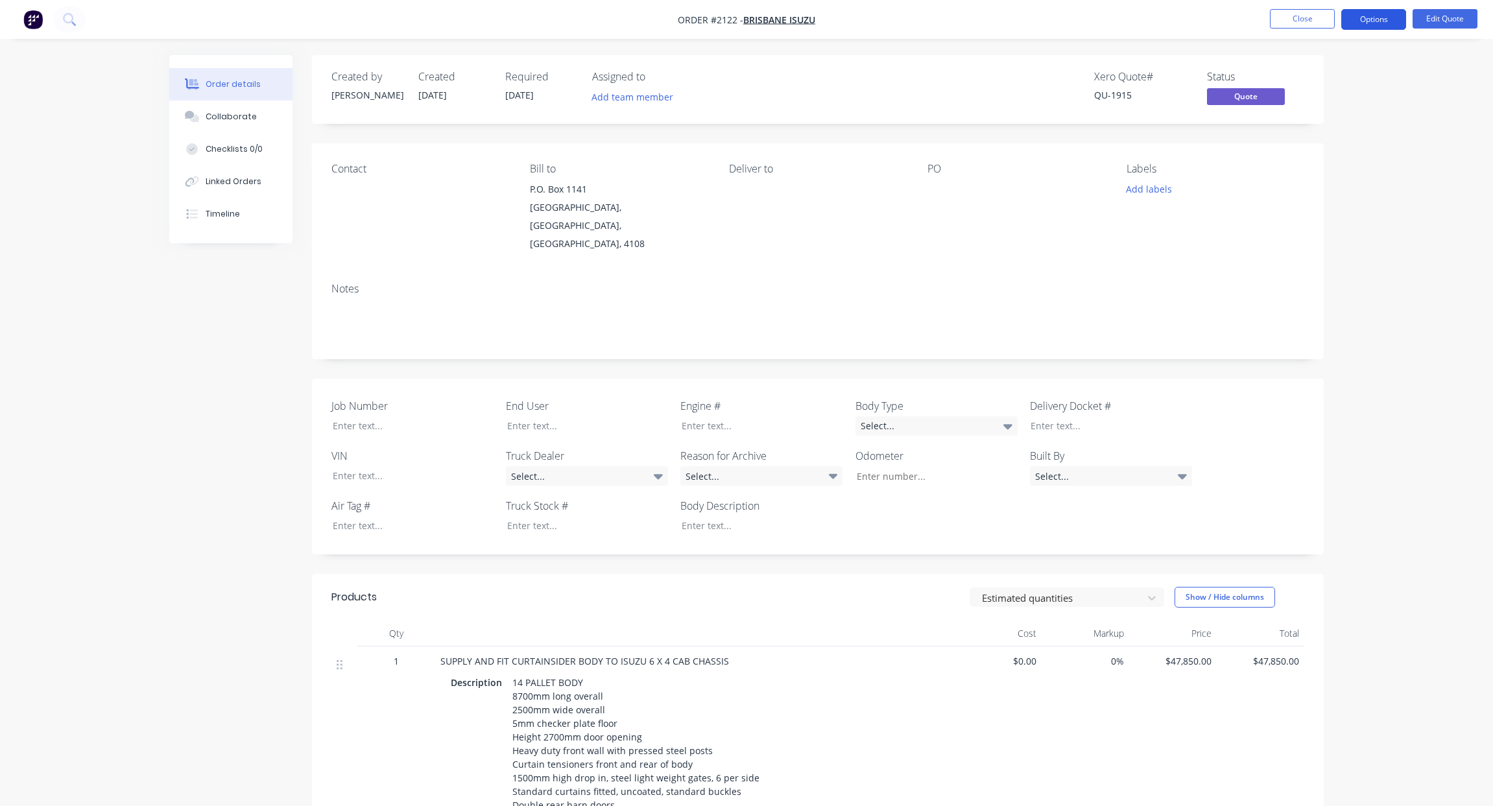
click at [1367, 19] on button "Options" at bounding box center [1373, 19] width 65 height 21
click at [1306, 75] on div "Quote" at bounding box center [1334, 78] width 119 height 19
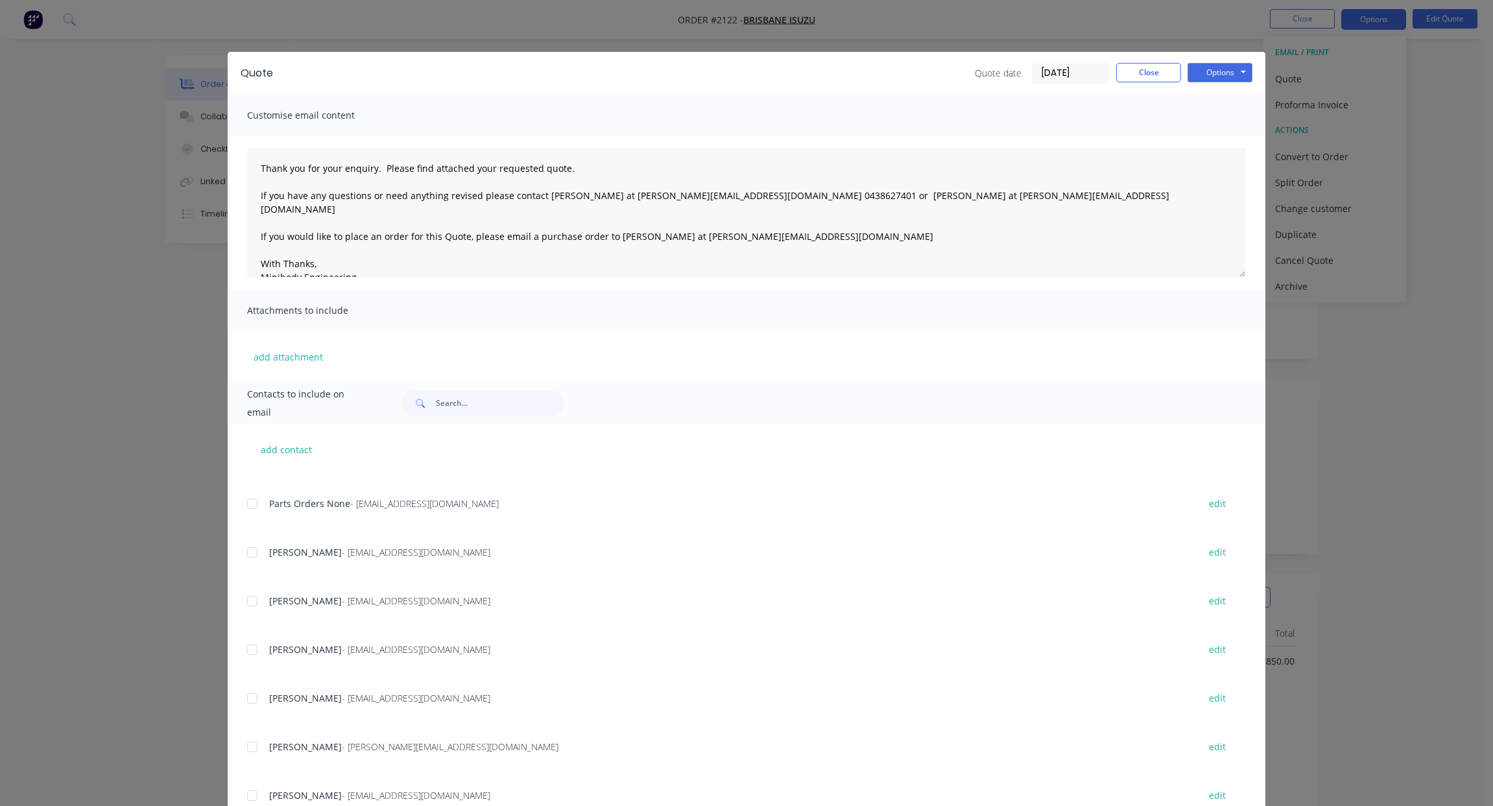
scroll to position [389, 0]
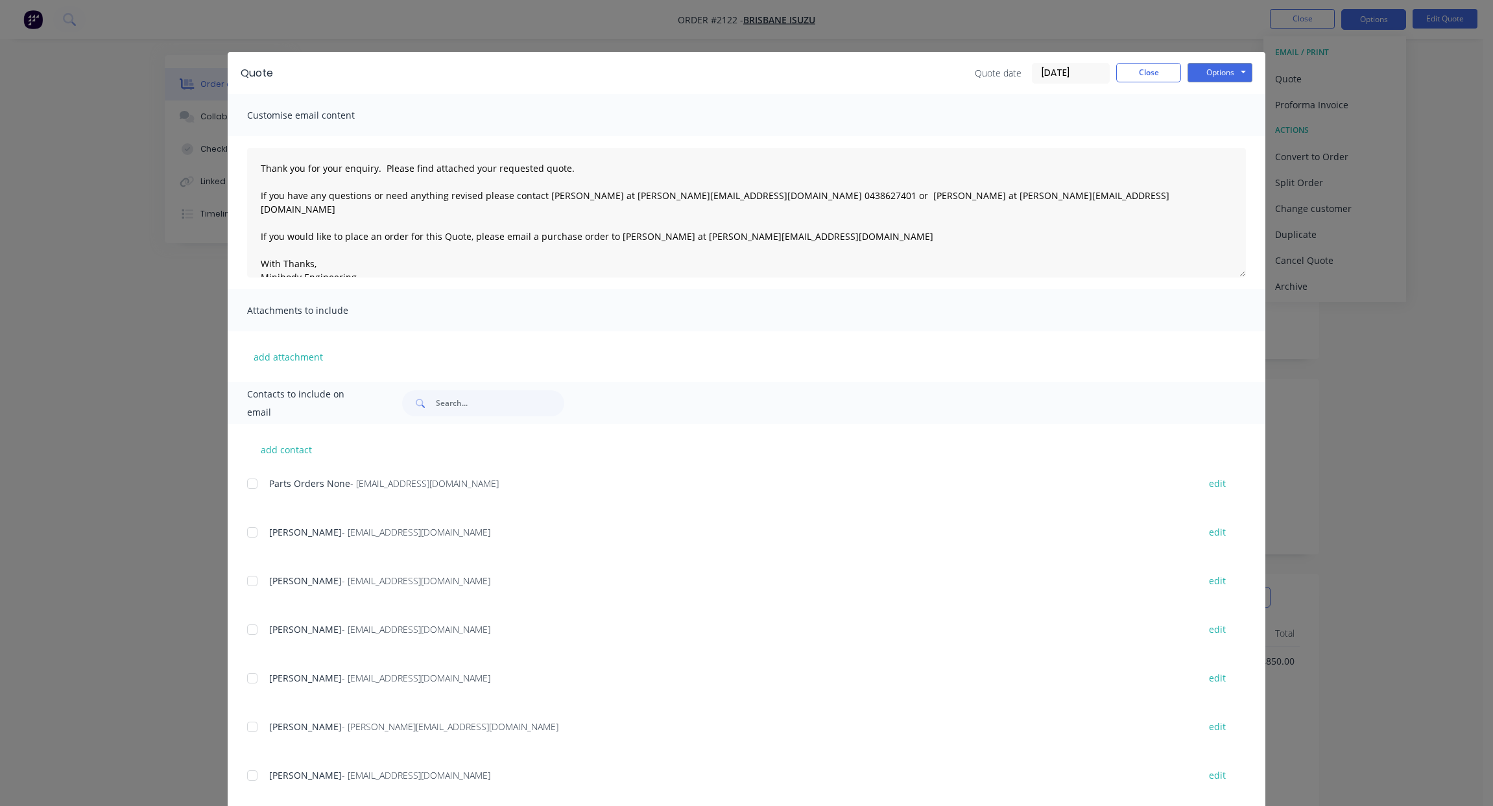
click at [248, 579] on div at bounding box center [252, 581] width 26 height 26
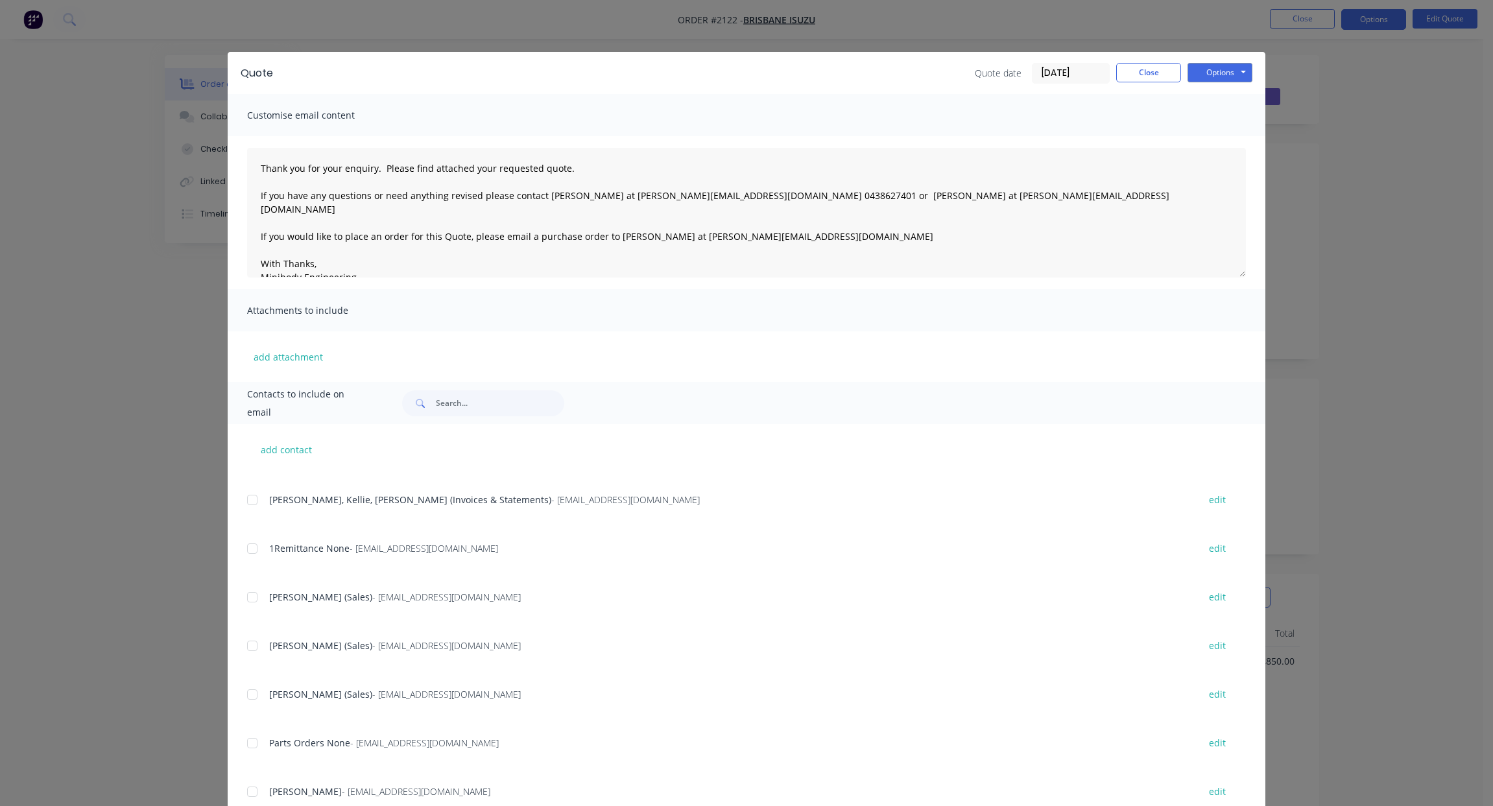
scroll to position [0, 0]
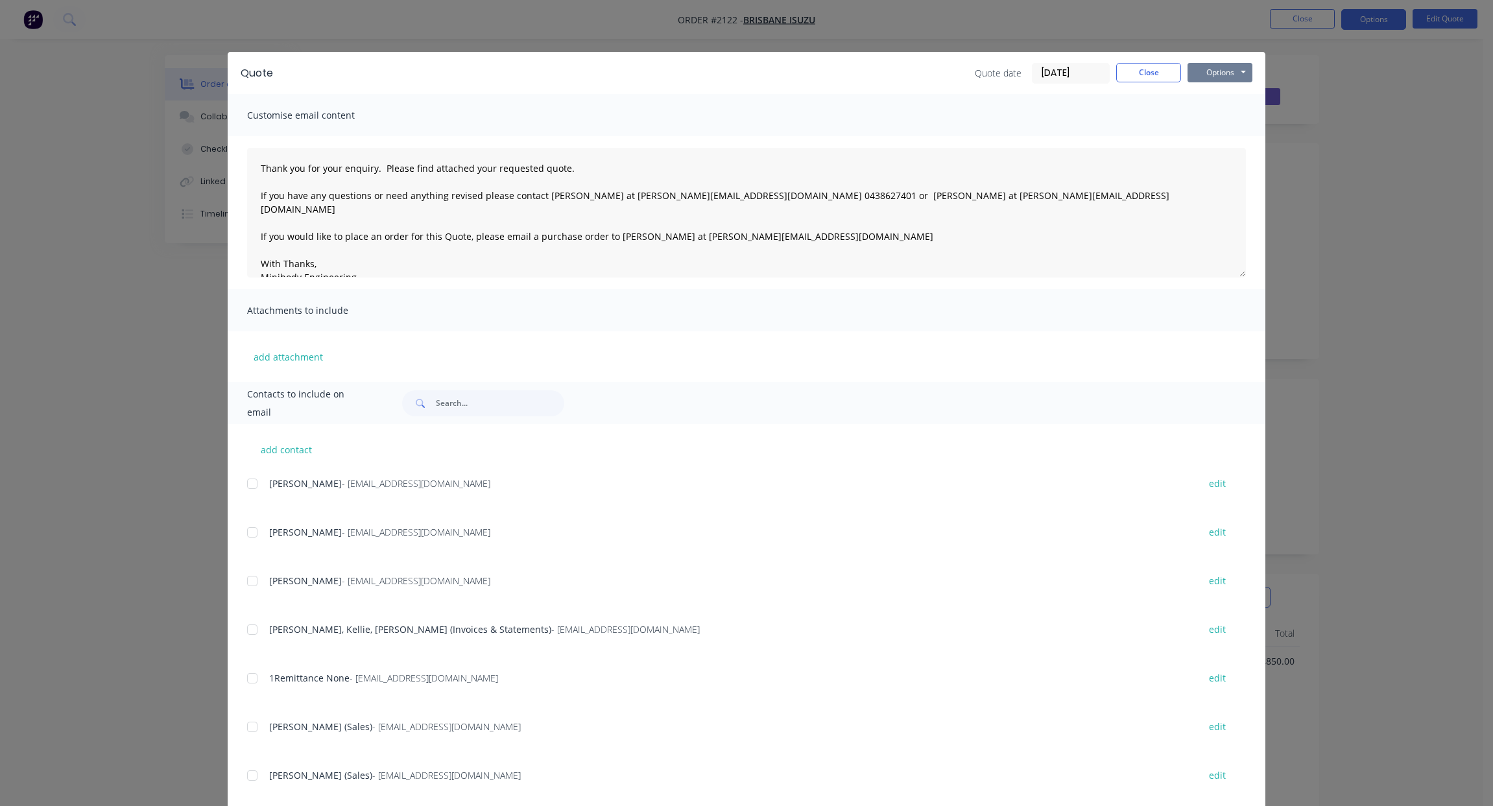
click at [1209, 71] on button "Options" at bounding box center [1219, 72] width 65 height 19
click at [1220, 134] on button "Email" at bounding box center [1228, 138] width 83 height 21
click at [1149, 72] on button "Close" at bounding box center [1148, 72] width 65 height 19
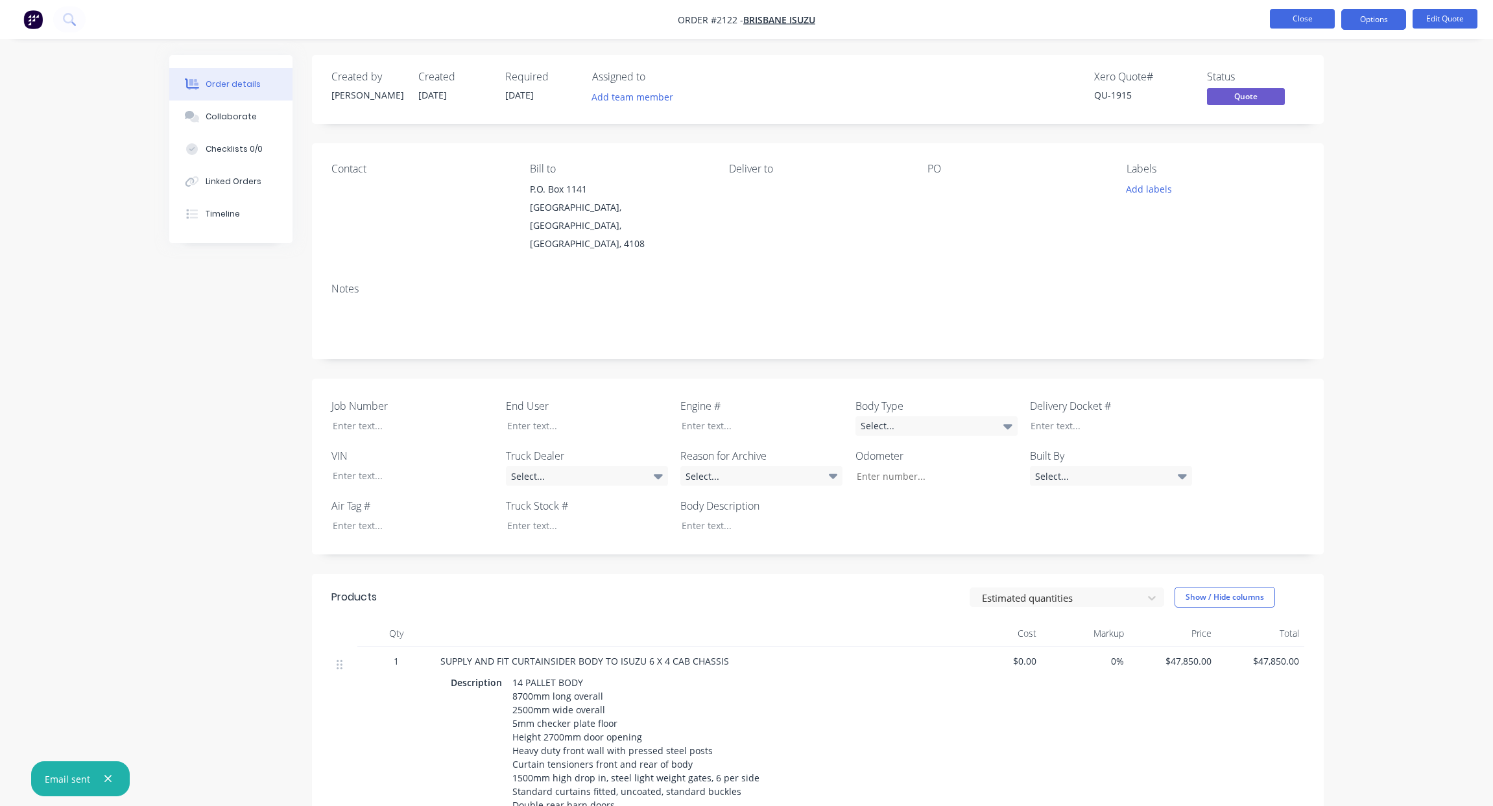
click at [1301, 16] on button "Close" at bounding box center [1302, 18] width 65 height 19
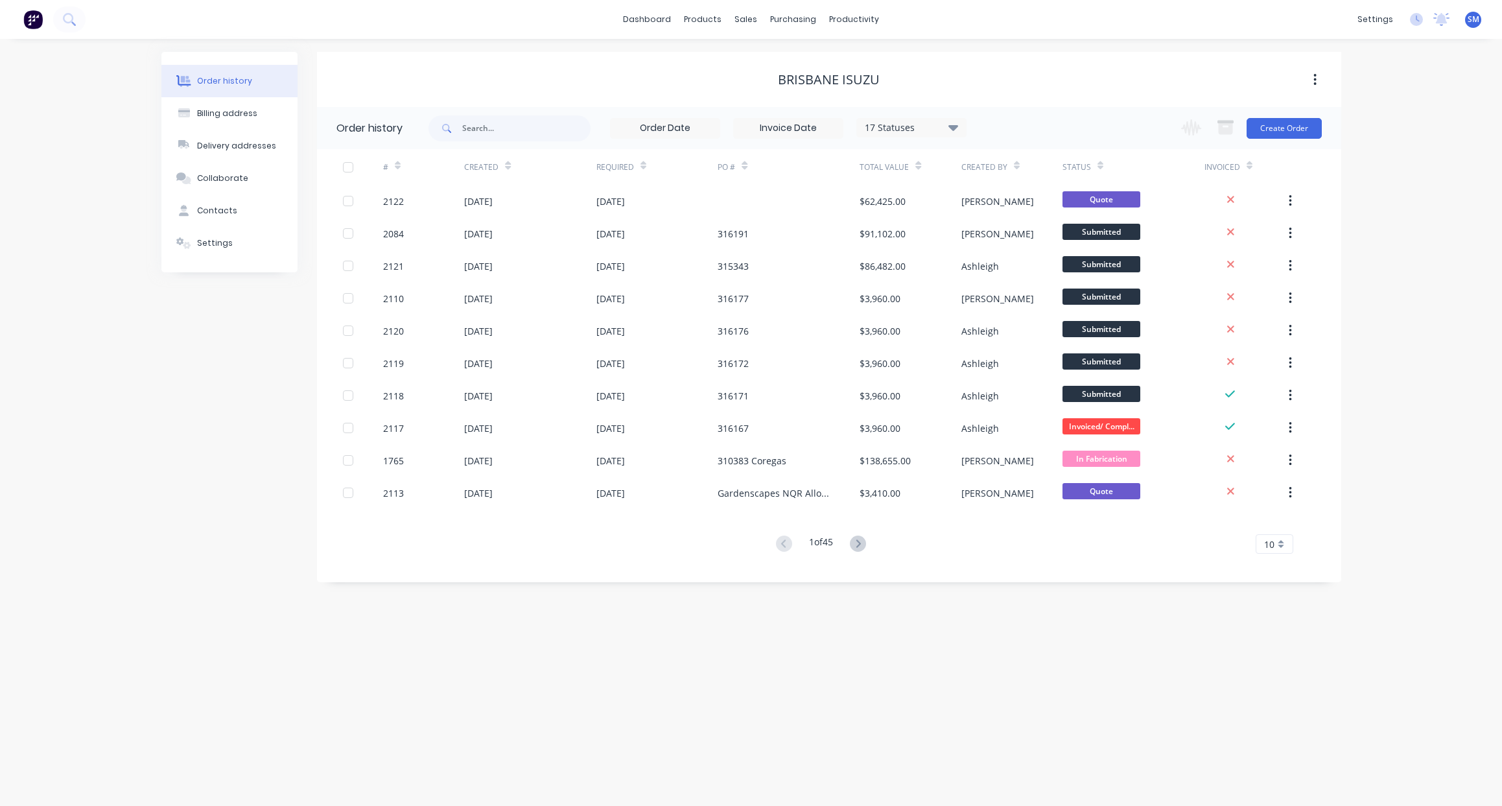
click at [930, 74] on div "Brisbane Isuzu" at bounding box center [829, 80] width 1025 height 16
click at [798, 65] on div "Sales Orders" at bounding box center [794, 62] width 53 height 12
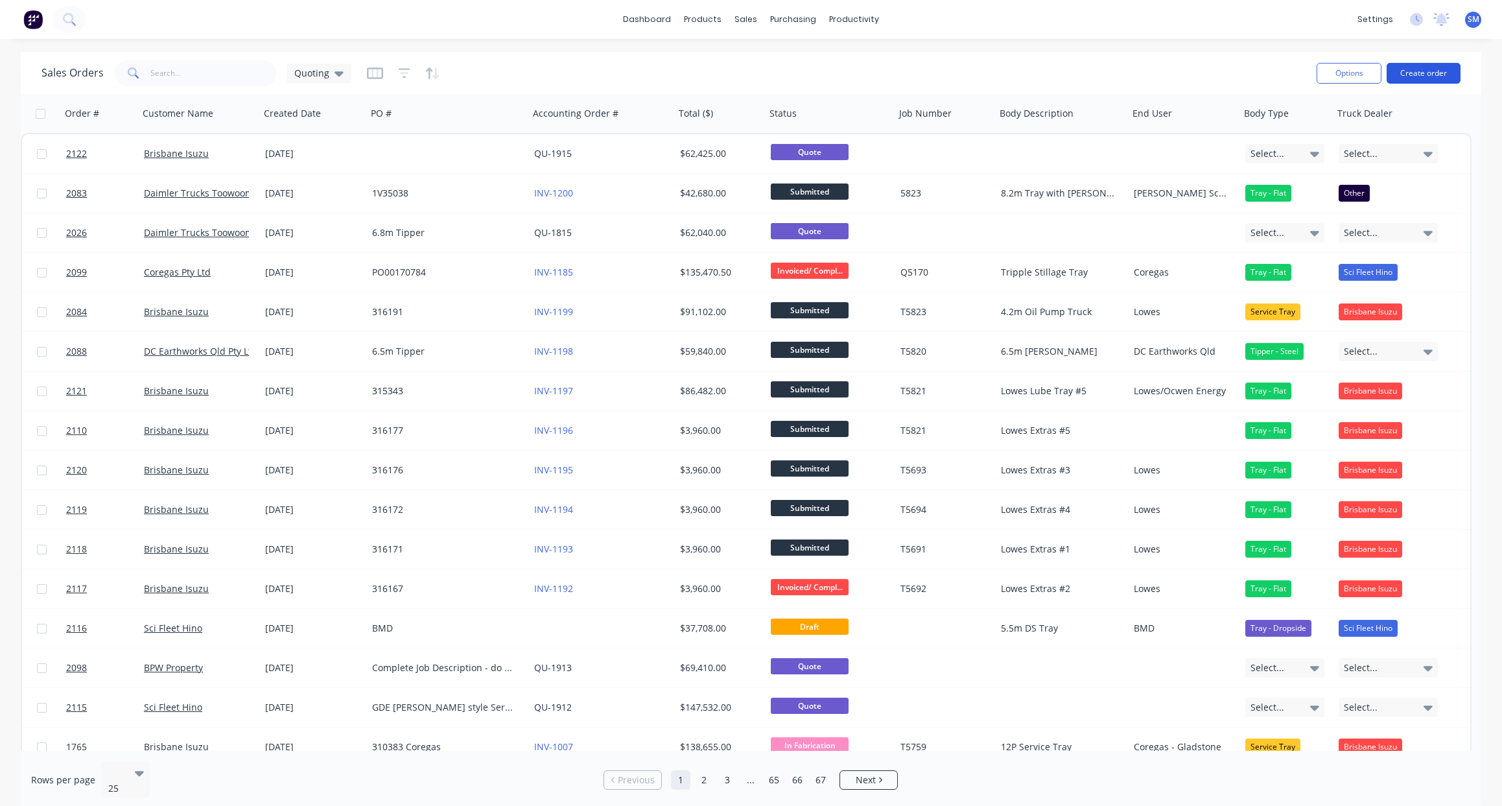
click at [1425, 68] on button "Create order" at bounding box center [1424, 73] width 74 height 21
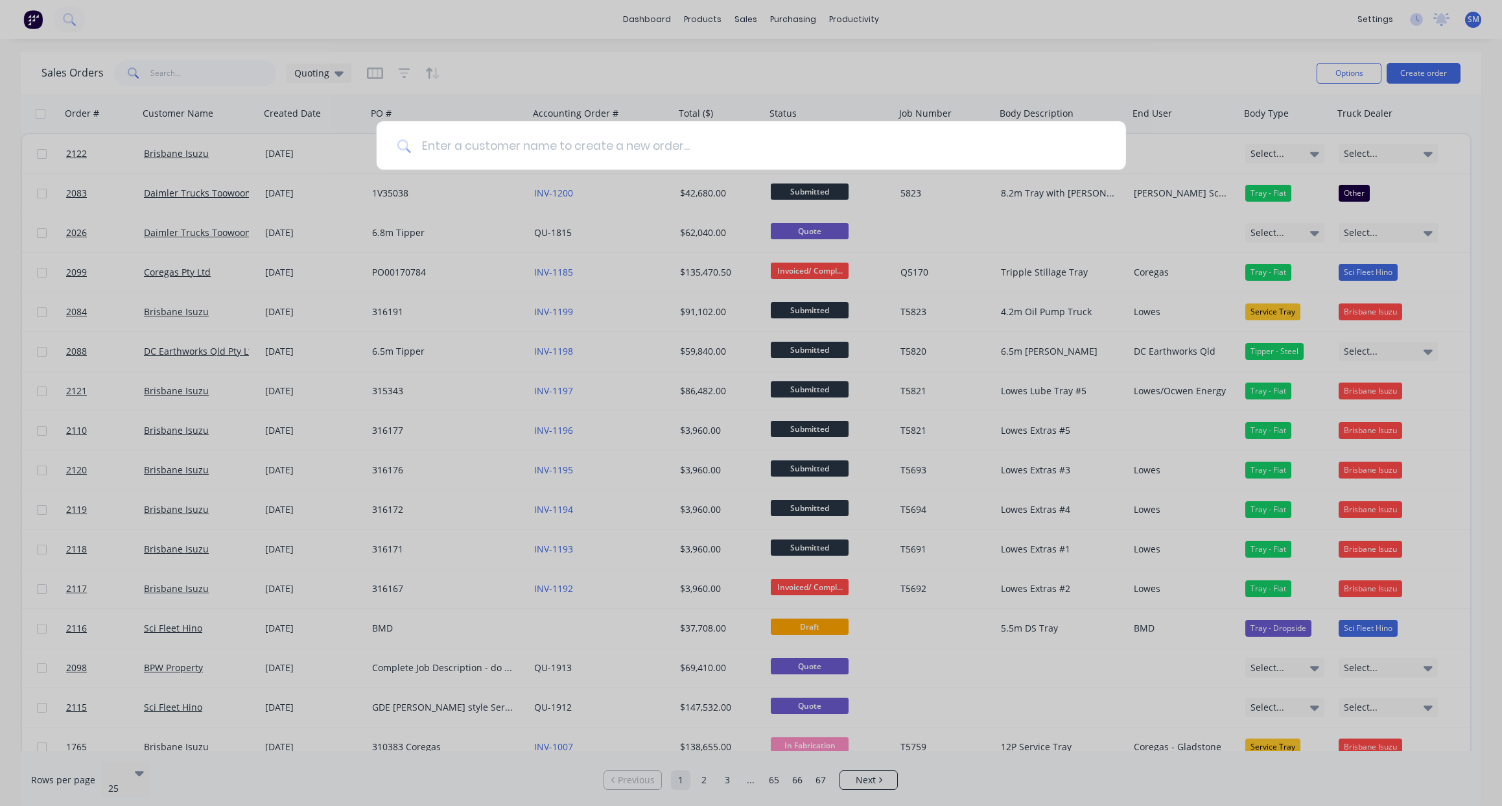
click at [484, 152] on input at bounding box center [758, 145] width 694 height 49
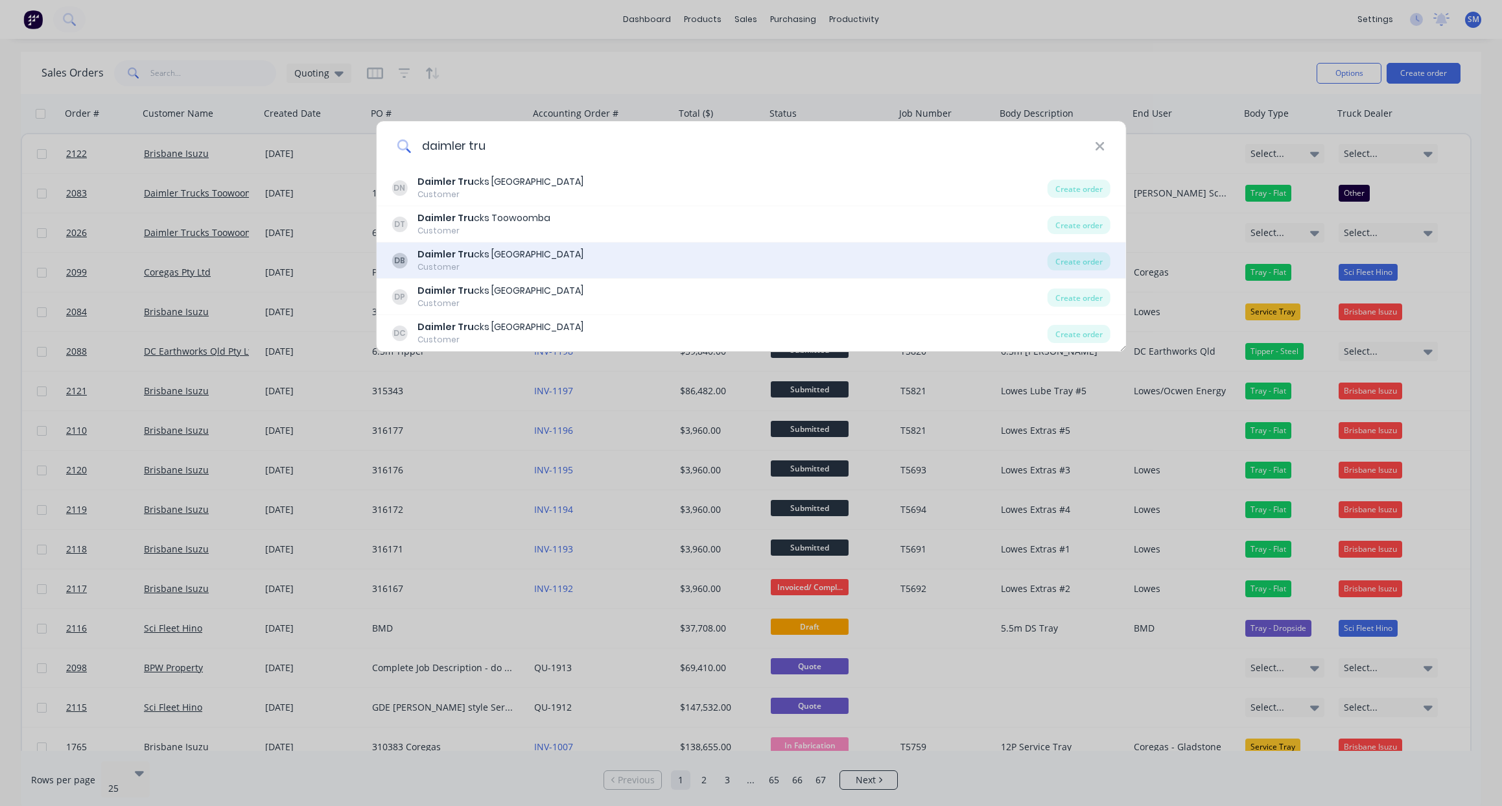
type input "daimler tru"
click at [473, 251] on div "Daimler Tru cks [GEOGRAPHIC_DATA]" at bounding box center [501, 255] width 166 height 14
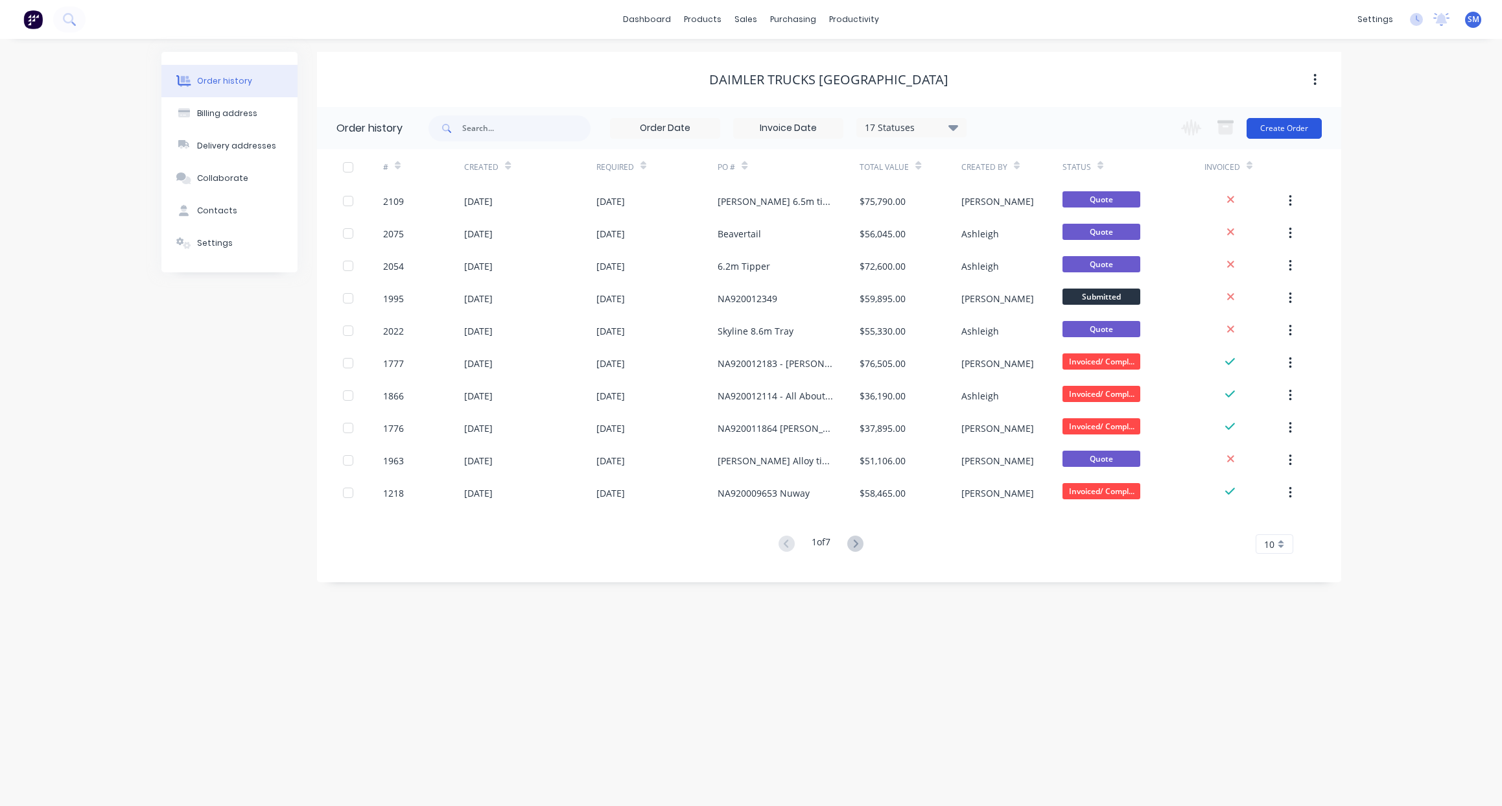
click at [1281, 124] on button "Create Order" at bounding box center [1284, 128] width 75 height 21
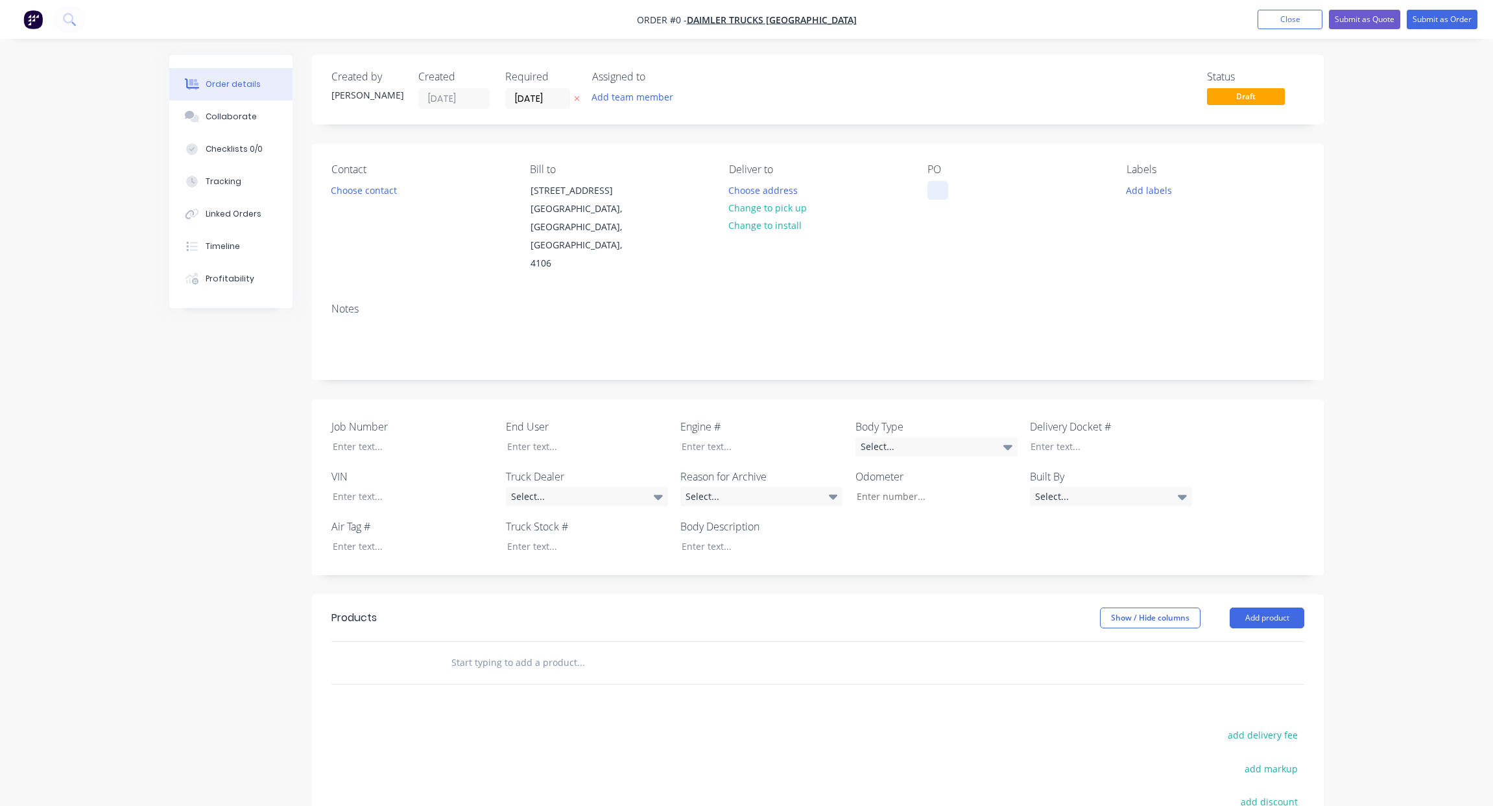
click at [949, 183] on div "PO" at bounding box center [1016, 218] width 178 height 110
click at [942, 191] on div at bounding box center [937, 190] width 21 height 19
click at [947, 189] on div at bounding box center [937, 190] width 21 height 19
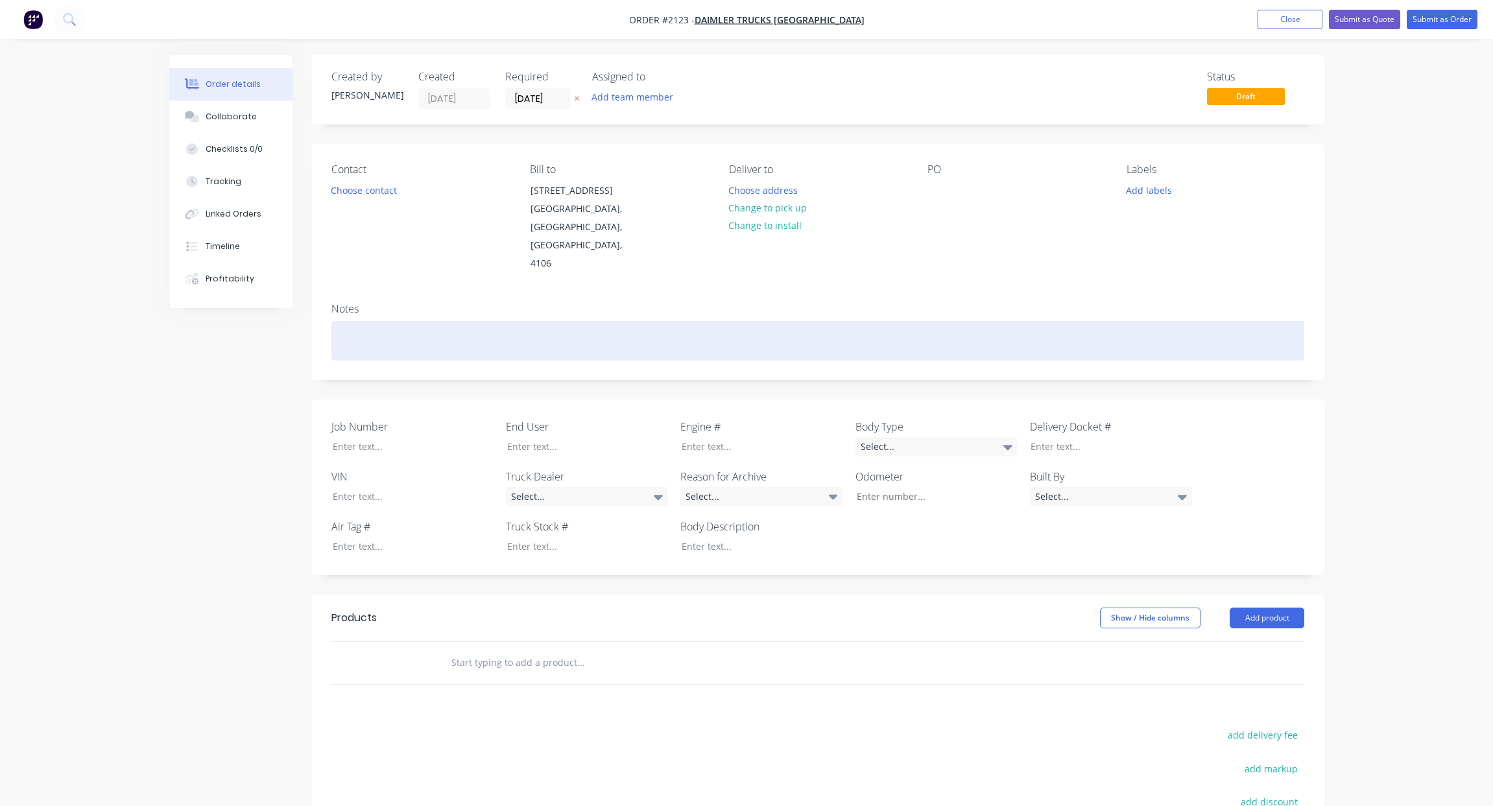
click at [647, 321] on div at bounding box center [817, 341] width 973 height 40
click at [487, 321] on div at bounding box center [817, 341] width 973 height 40
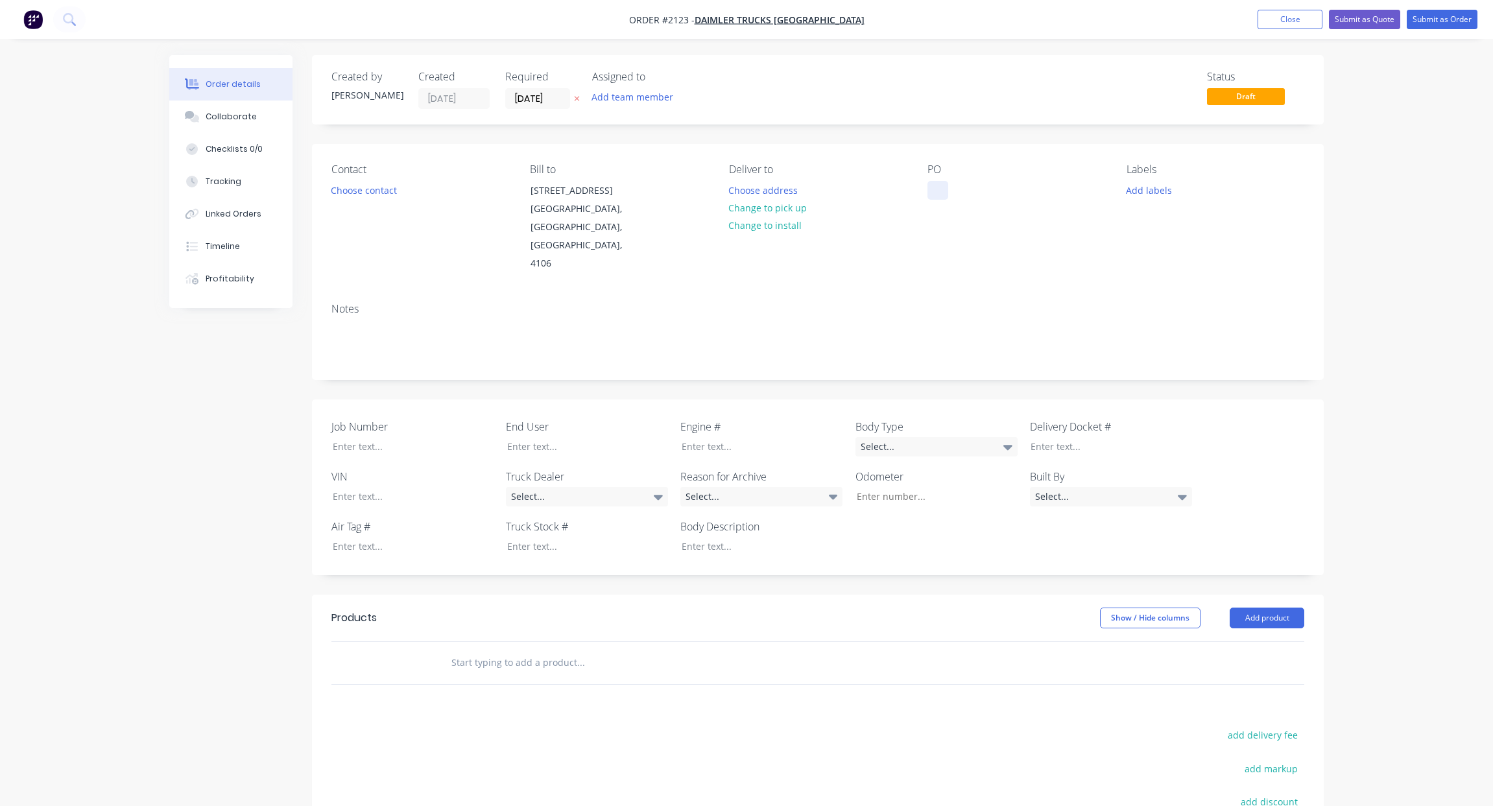
click at [937, 192] on div at bounding box center [937, 190] width 21 height 19
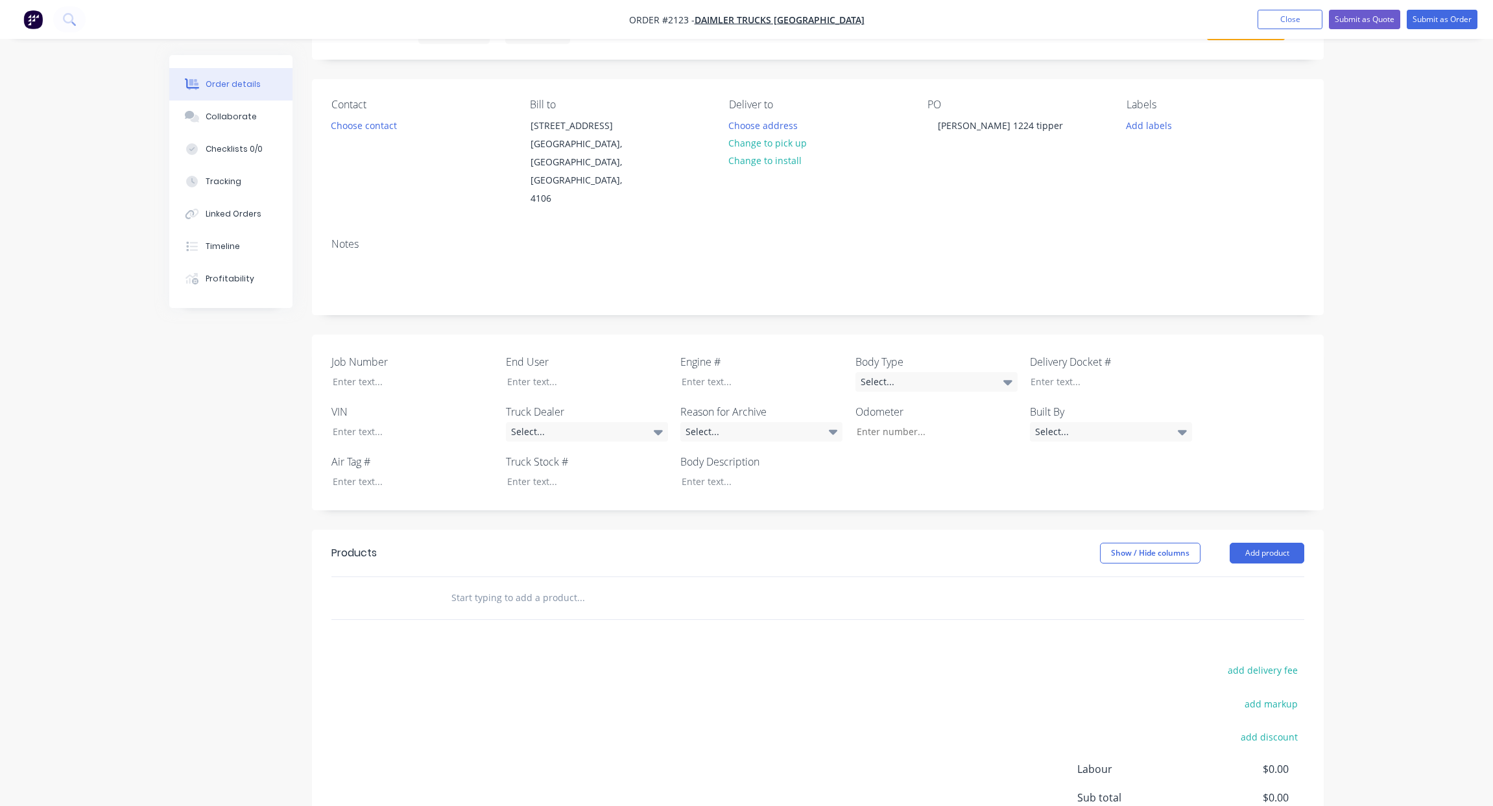
click at [474, 585] on input "text" at bounding box center [580, 598] width 259 height 26
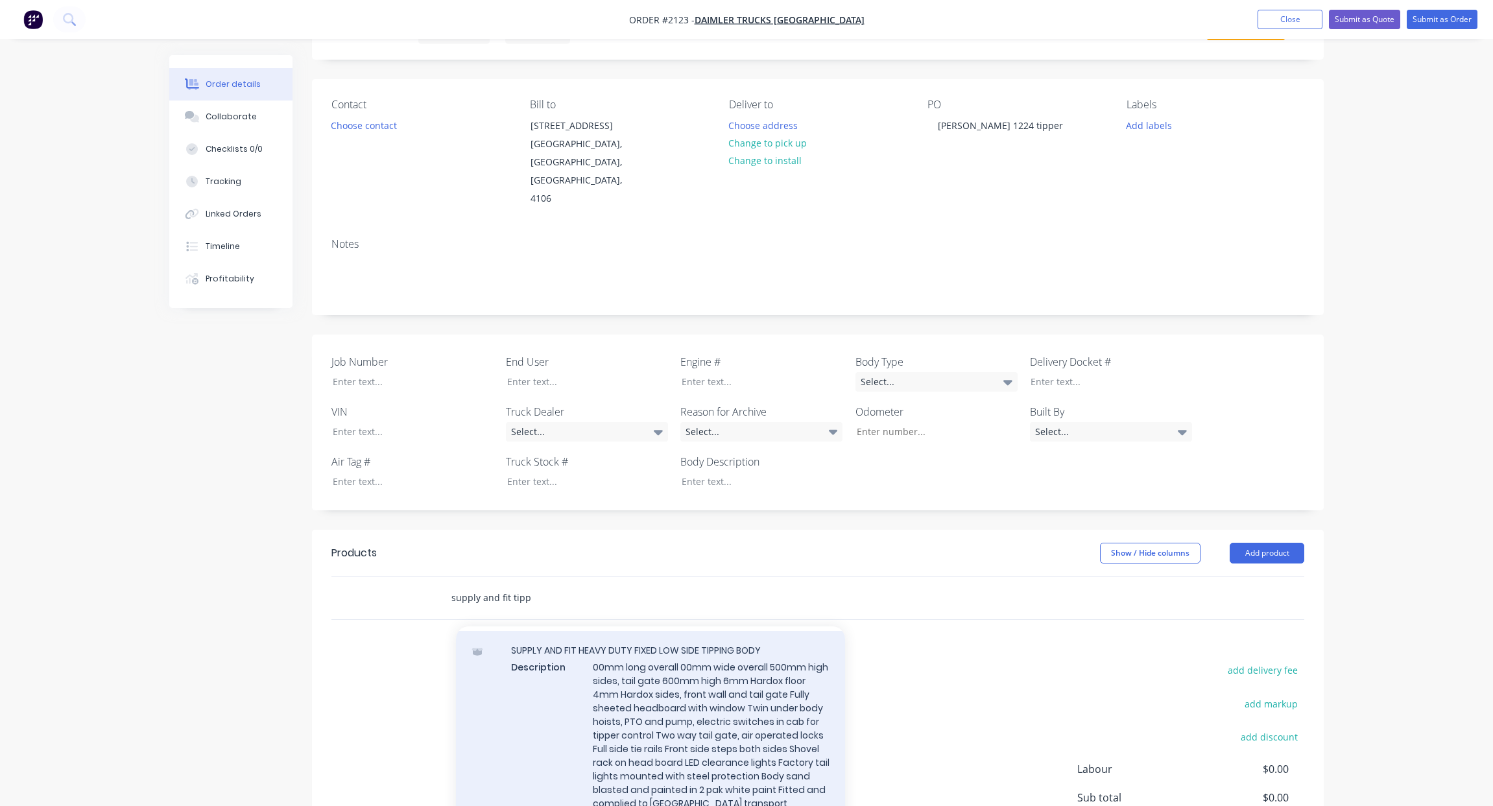
scroll to position [454, 0]
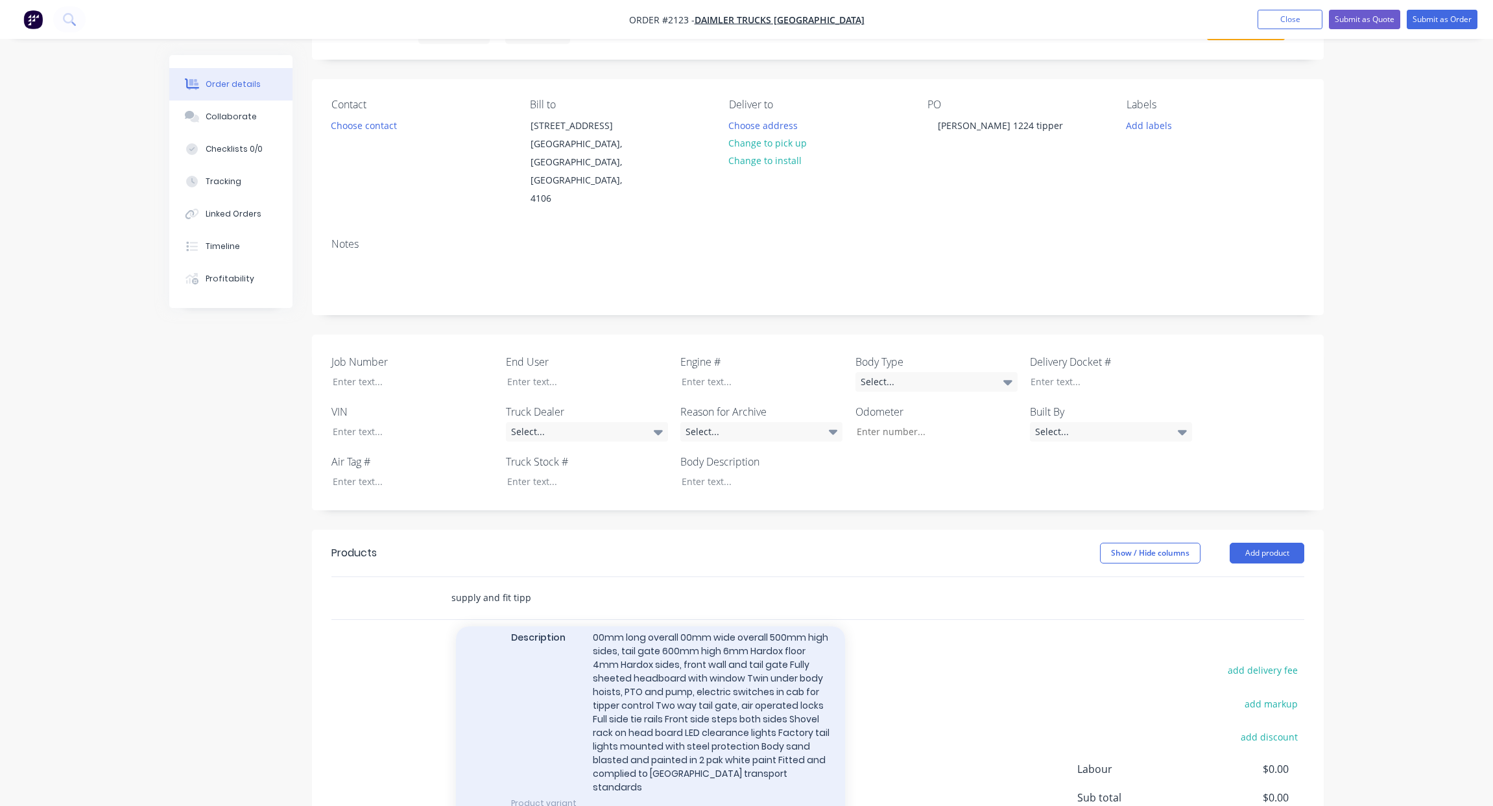
type input "supply and fit tipp"
click at [632, 646] on div "SUPPLY AND FIT HEAVY DUTY FIXED LOW SIDE TIPPING BODY Description 00mm long ove…" at bounding box center [650, 711] width 389 height 221
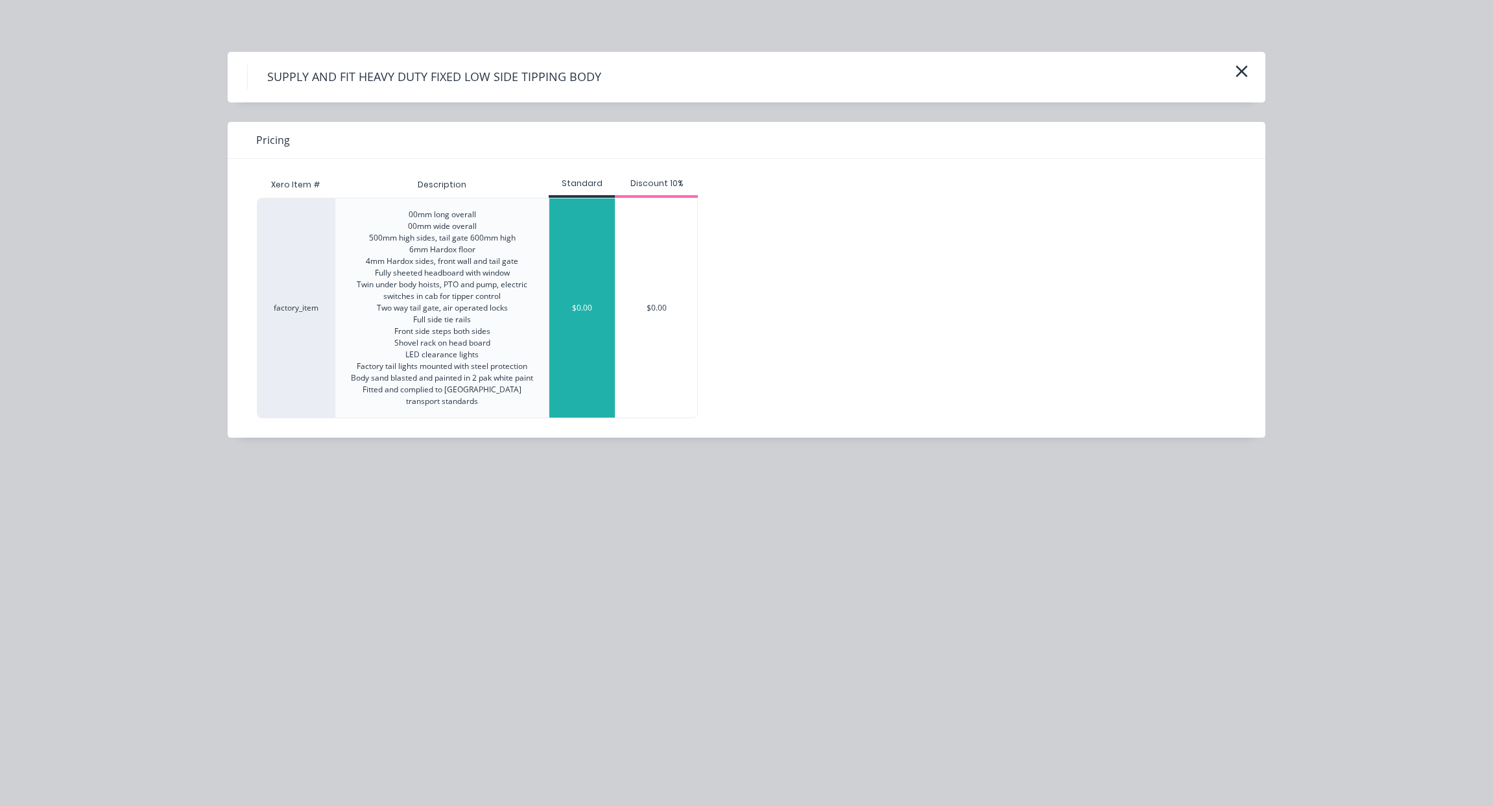
click at [565, 256] on div "$0.00" at bounding box center [581, 307] width 65 height 219
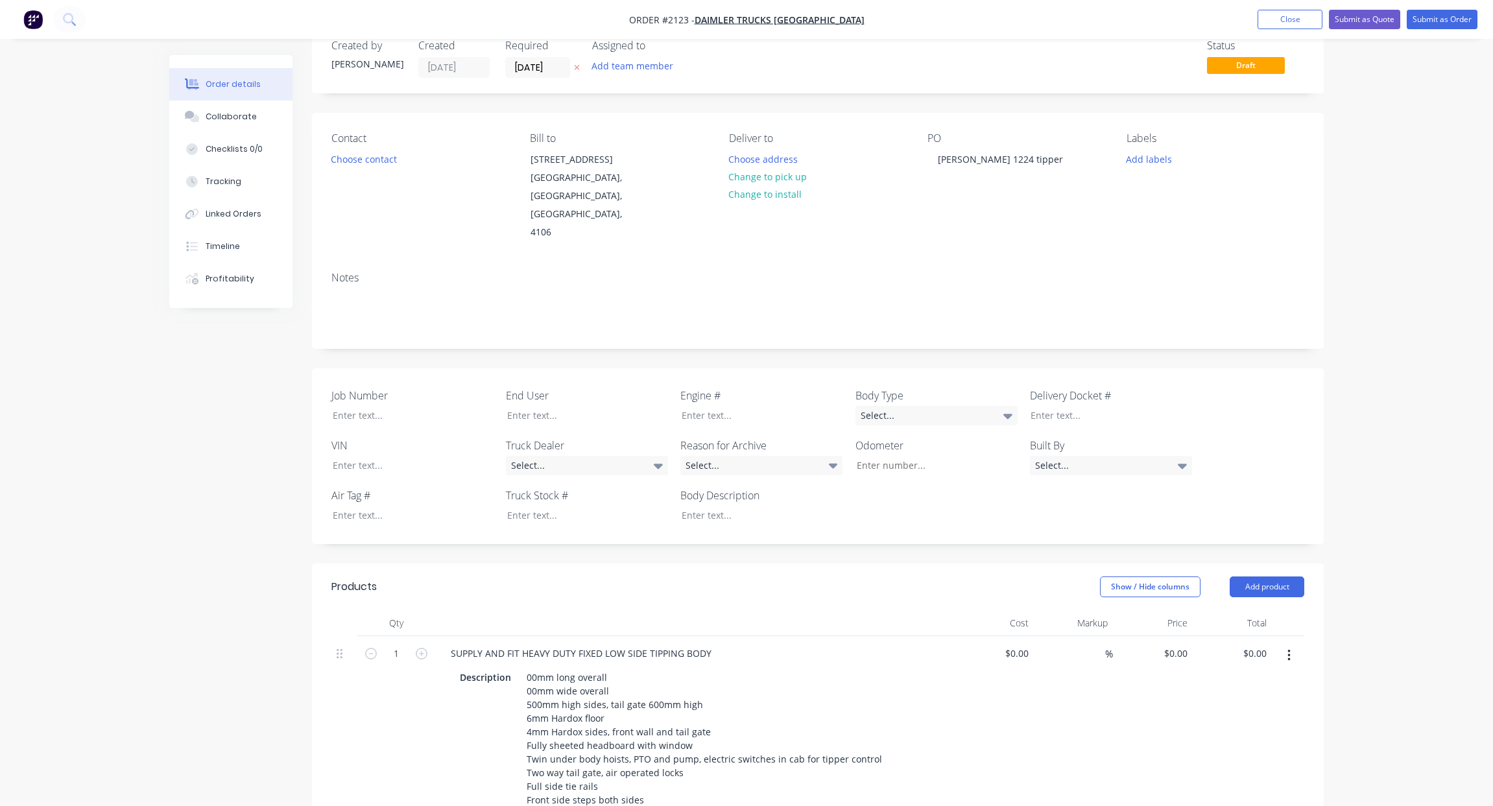
scroll to position [0, 0]
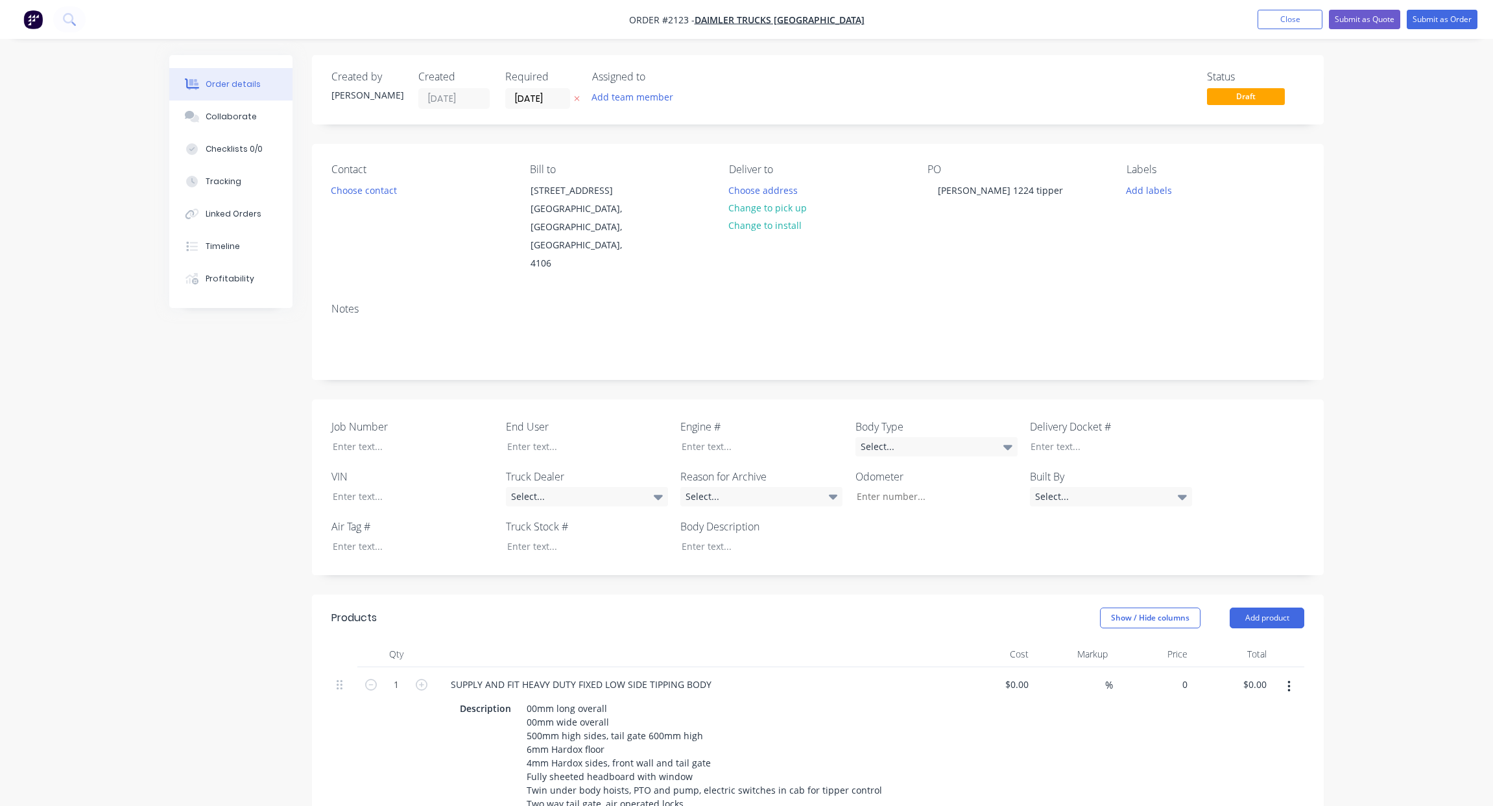
drag, startPoint x: 1175, startPoint y: 648, endPoint x: 1209, endPoint y: 681, distance: 46.8
click at [1174, 675] on div "0 $0.00" at bounding box center [1174, 684] width 35 height 19
type input "$46,800.00"
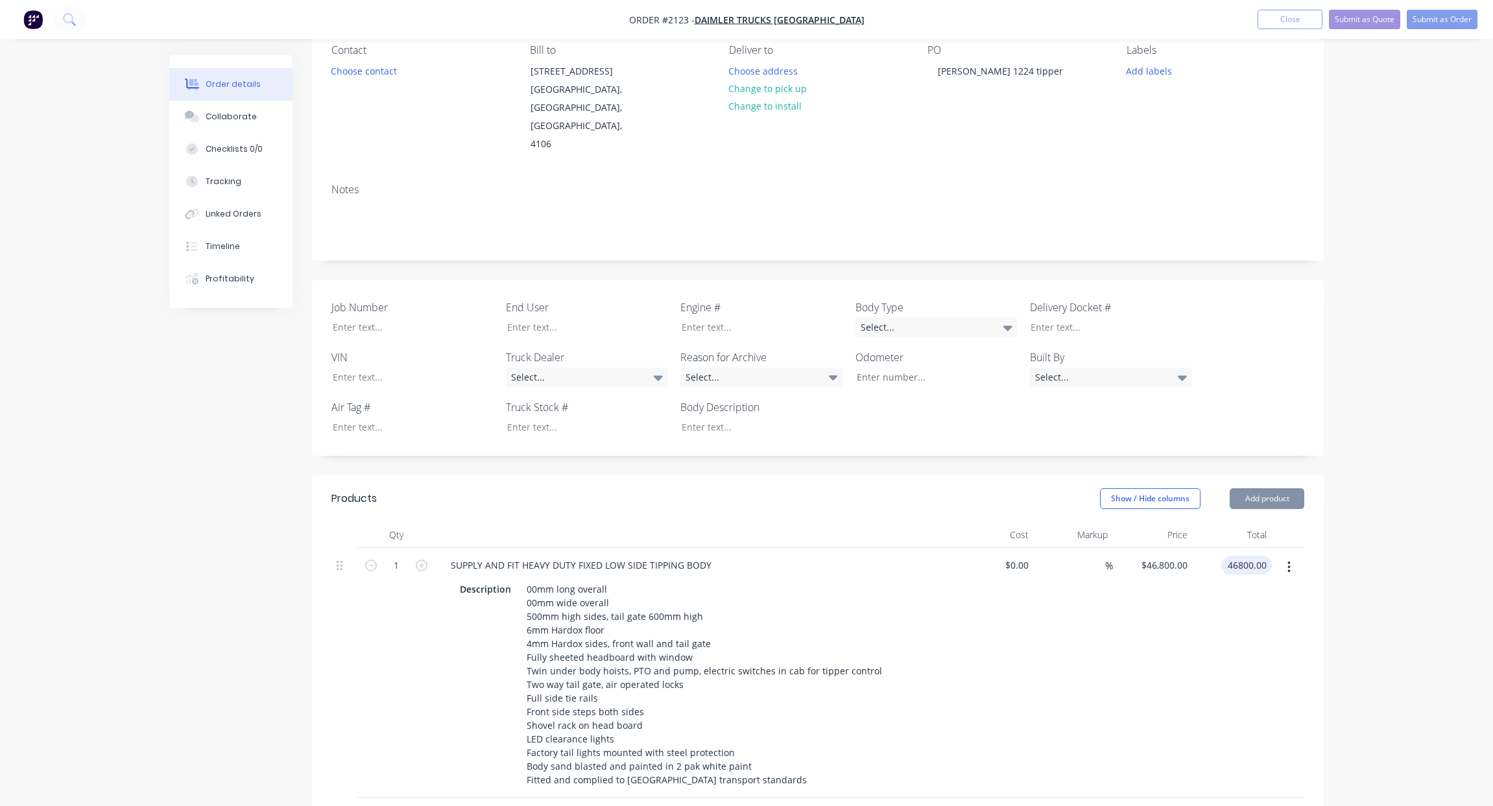
scroll to position [195, 0]
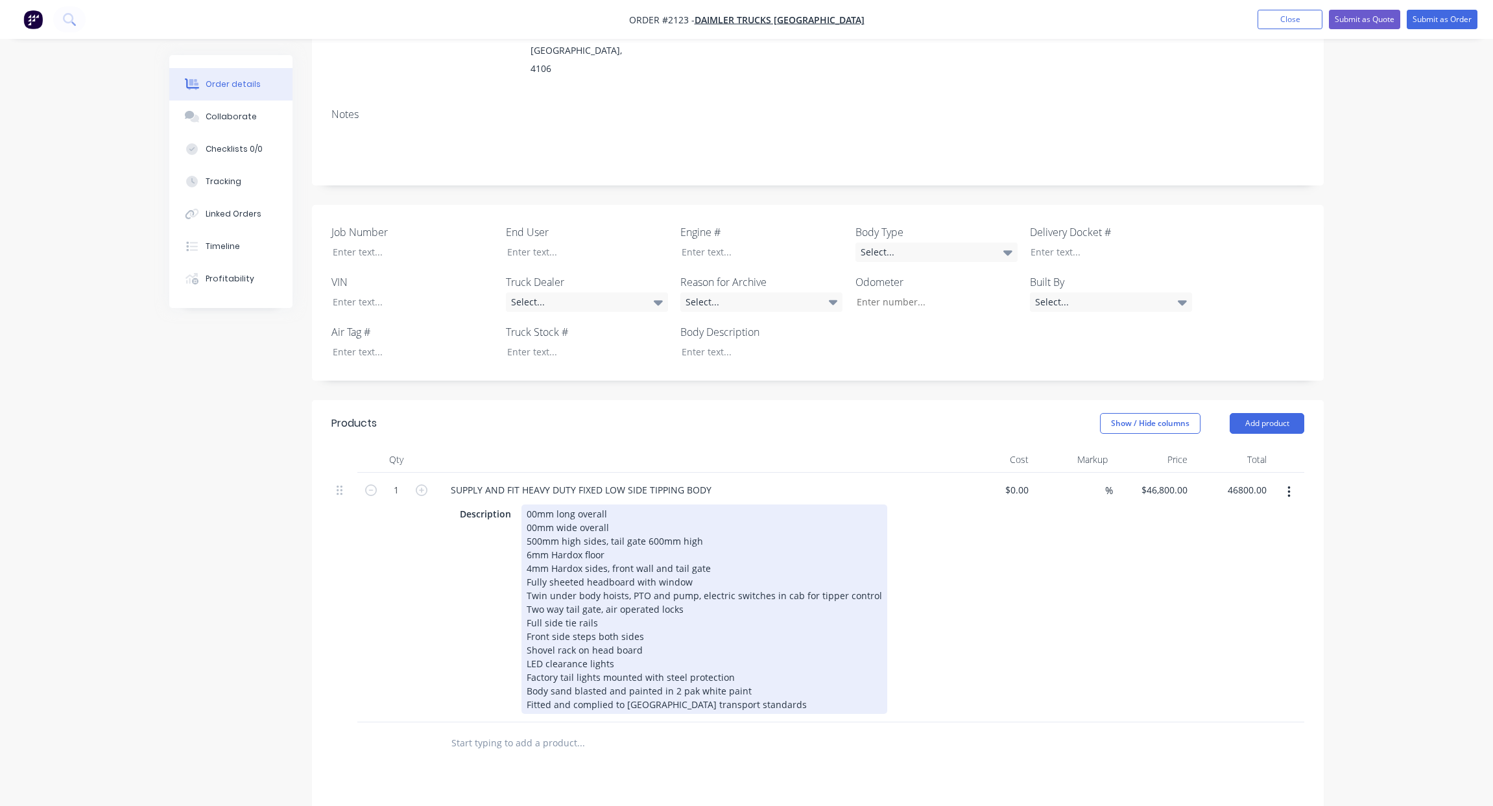
type input "$46,800.00"
drag, startPoint x: 525, startPoint y: 482, endPoint x: 536, endPoint y: 502, distance: 22.6
click at [527, 504] on div "00mm long overall 00mm wide overall 500mm high sides, tail gate 600mm high 6mm …" at bounding box center [704, 608] width 366 height 209
drag, startPoint x: 527, startPoint y: 475, endPoint x: 541, endPoint y: 488, distance: 18.4
click at [528, 504] on div "00mm long overall 00mm wide overall 500mm high sides, tail gate 600mm high 6mm …" at bounding box center [704, 608] width 366 height 209
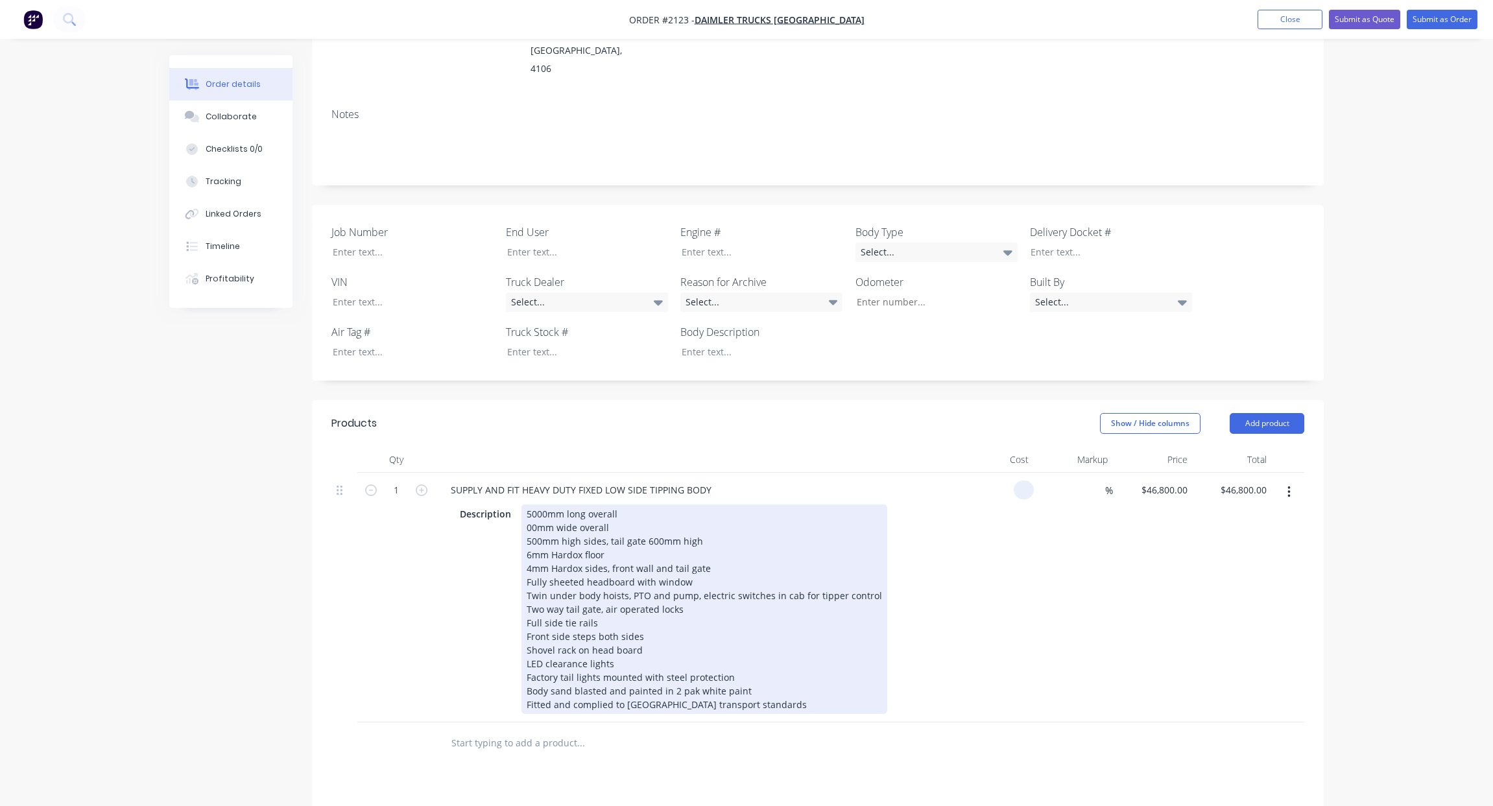
type input "$0.00"
click at [528, 504] on div "5000mm long overall 00mm wide overall 500mm high sides, tail gate 600mm high 6m…" at bounding box center [704, 608] width 366 height 209
drag, startPoint x: 527, startPoint y: 493, endPoint x: 549, endPoint y: 509, distance: 27.9
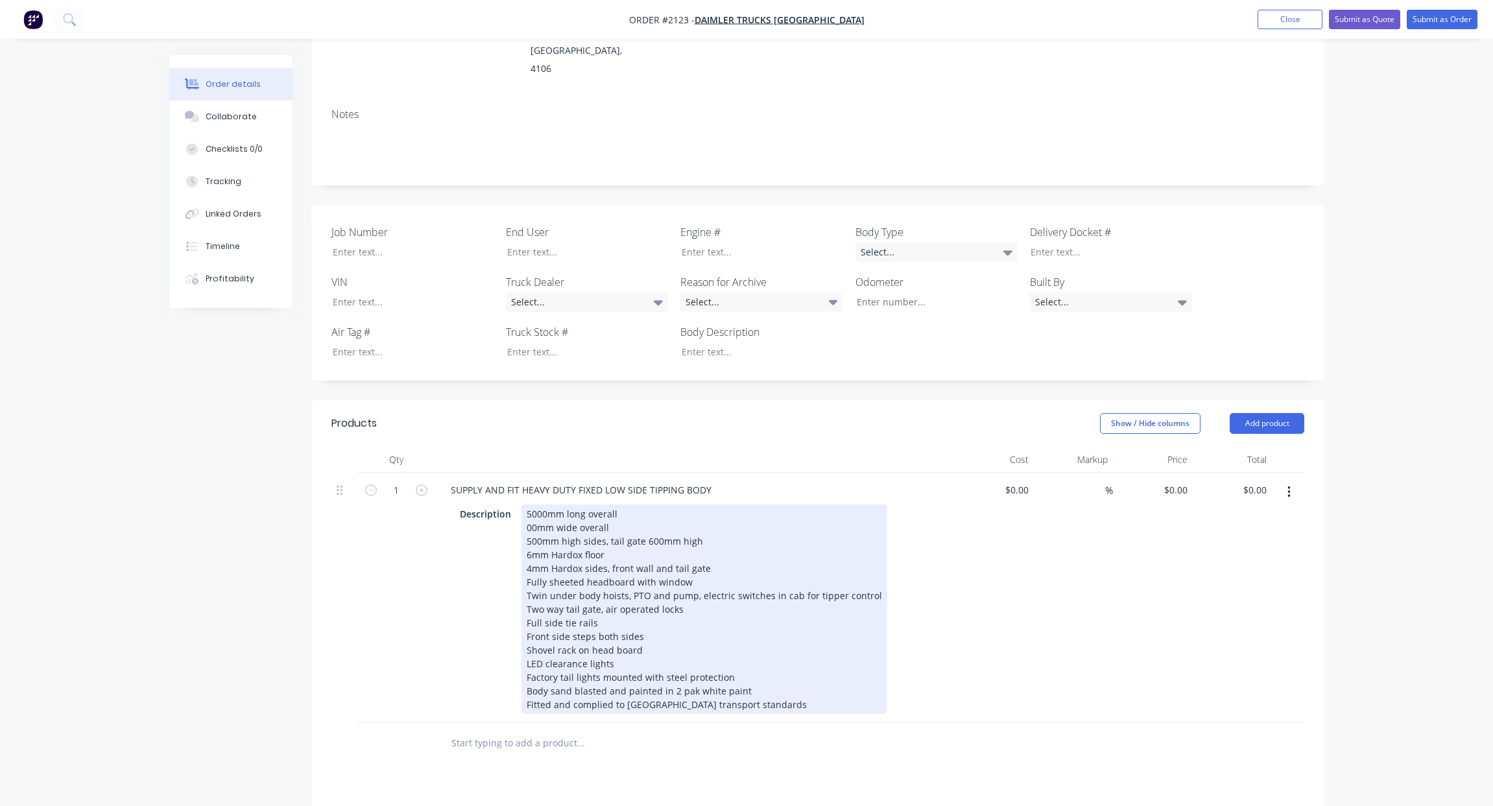
click at [527, 504] on div "5000mm long overall 00mm wide overall 500mm high sides, tail gate 600mm high 6m…" at bounding box center [704, 608] width 366 height 209
click at [531, 508] on div "5000mm long overall 2500mm wide overall 500mm high sides, tail gate 600mm high …" at bounding box center [704, 608] width 366 height 209
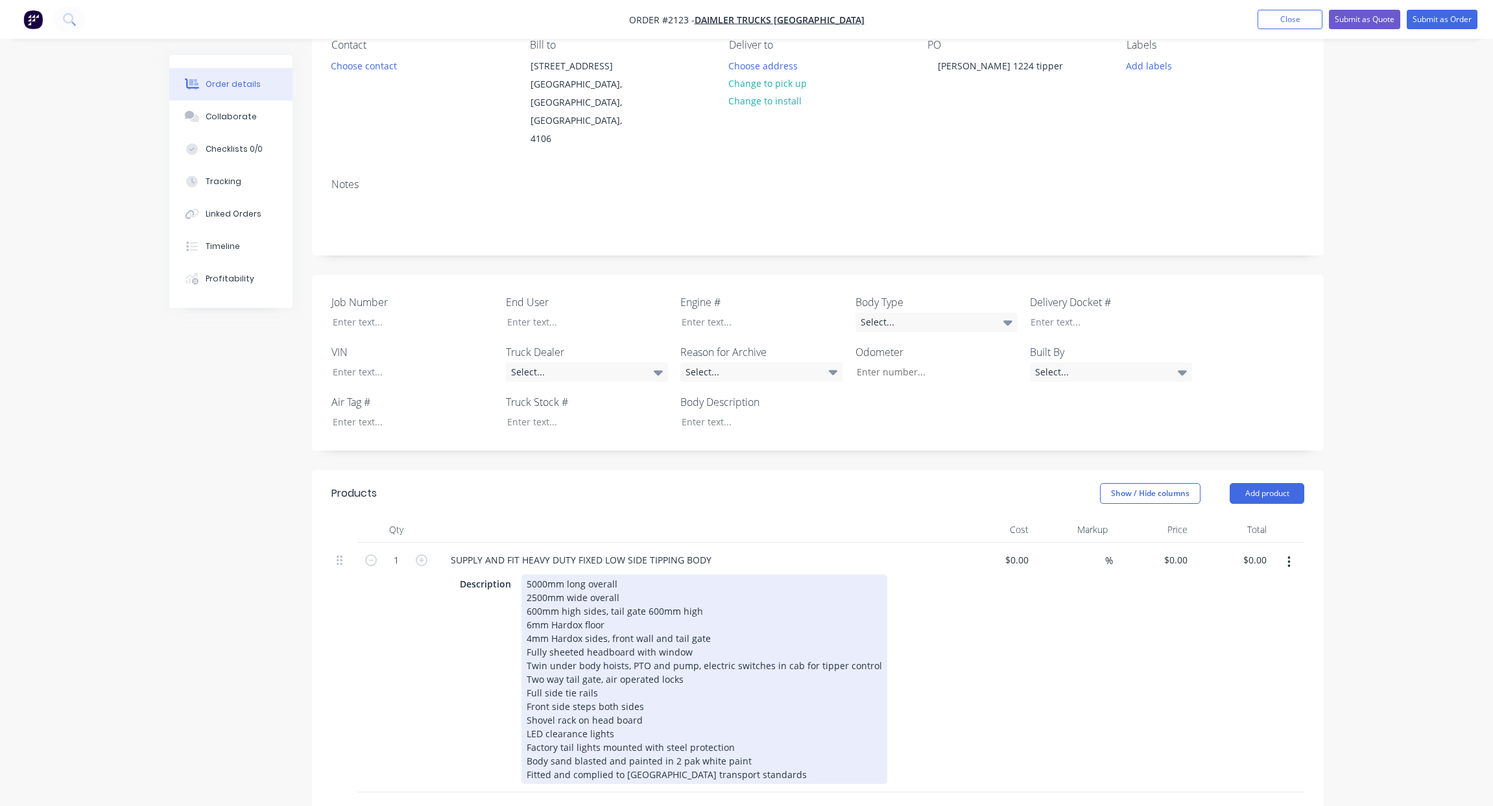
scroll to position [123, 0]
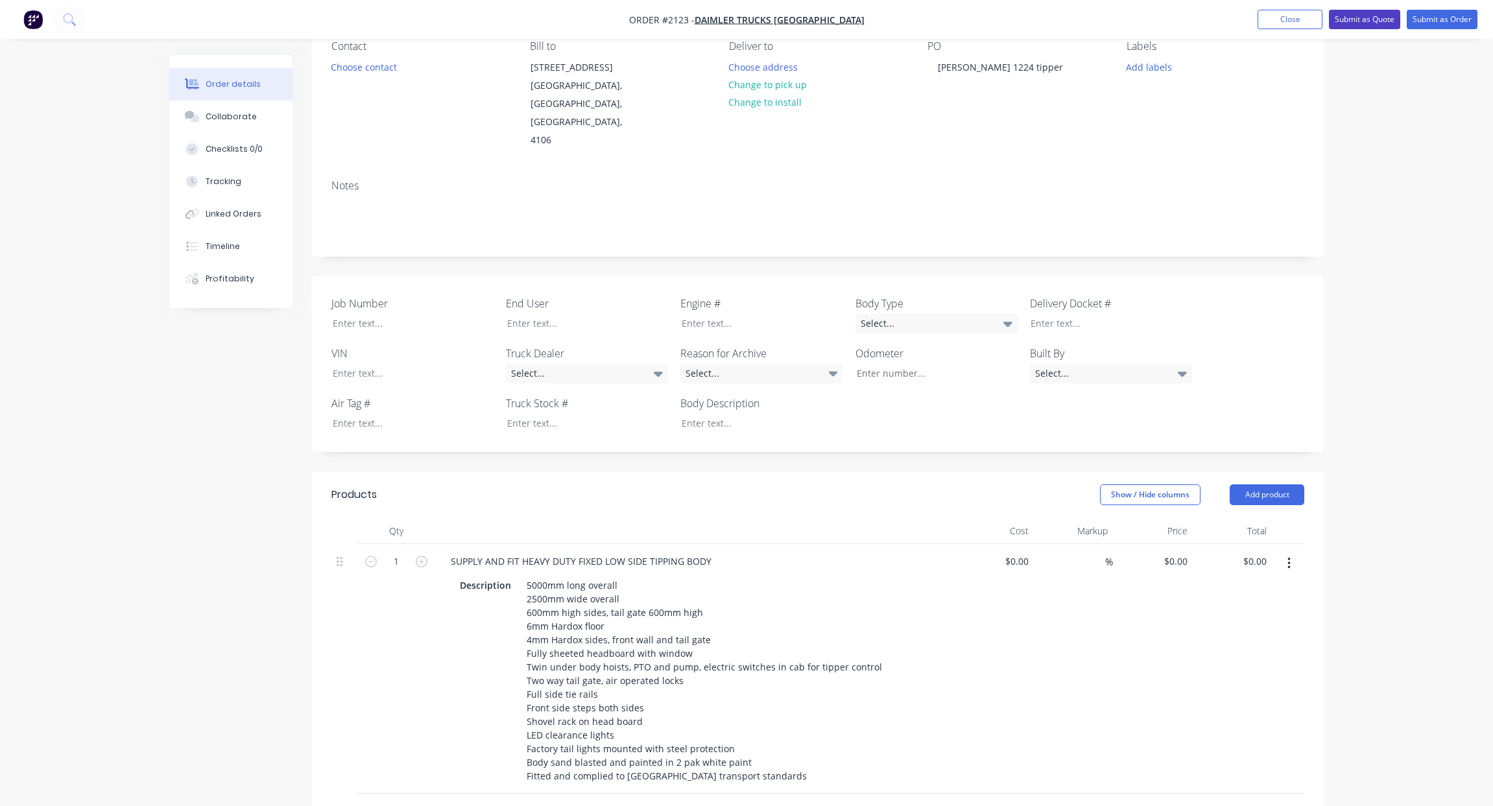
click at [1372, 21] on button "Submit as Quote" at bounding box center [1364, 19] width 71 height 19
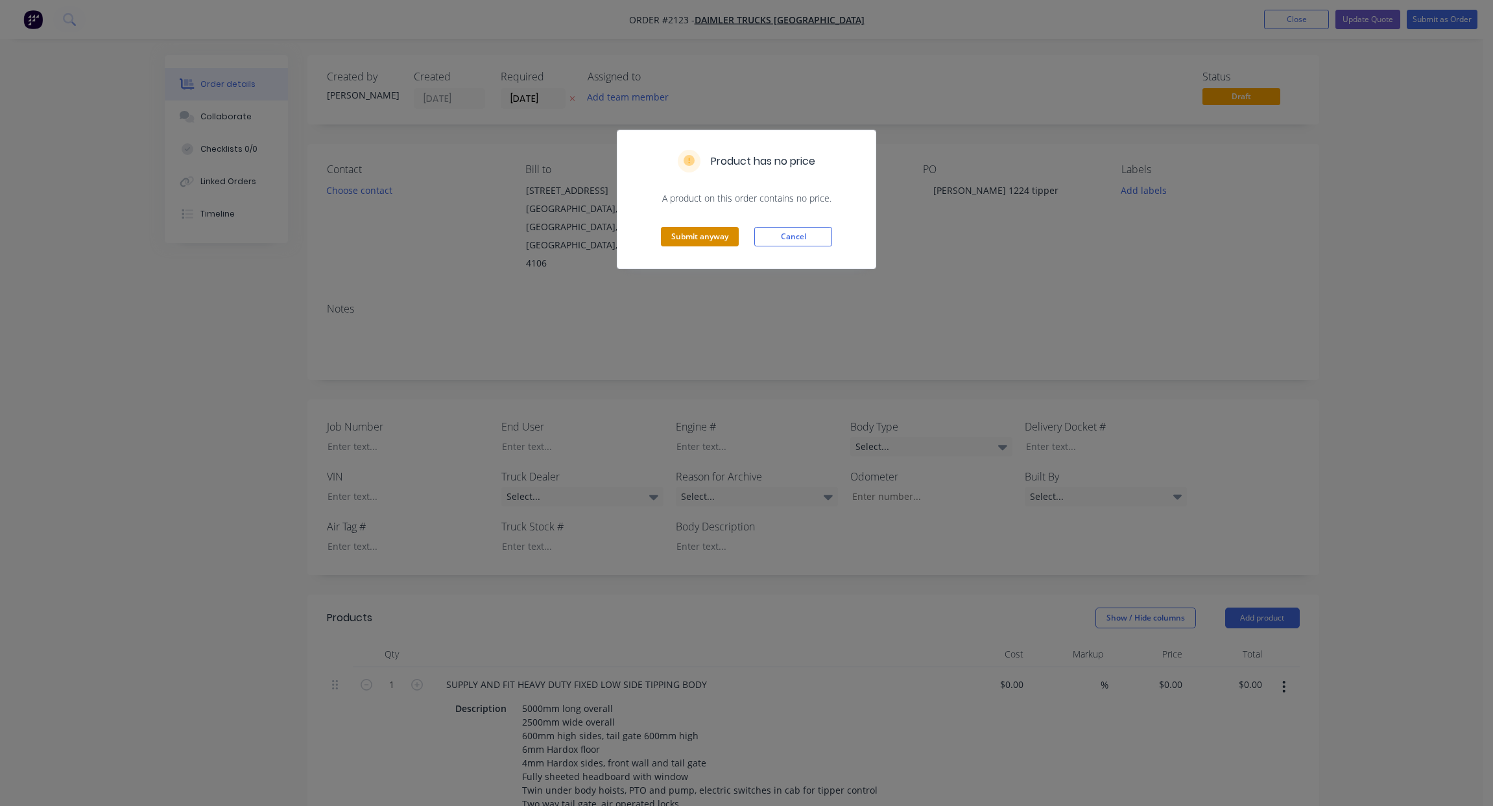
click at [687, 232] on button "Submit anyway" at bounding box center [700, 236] width 78 height 19
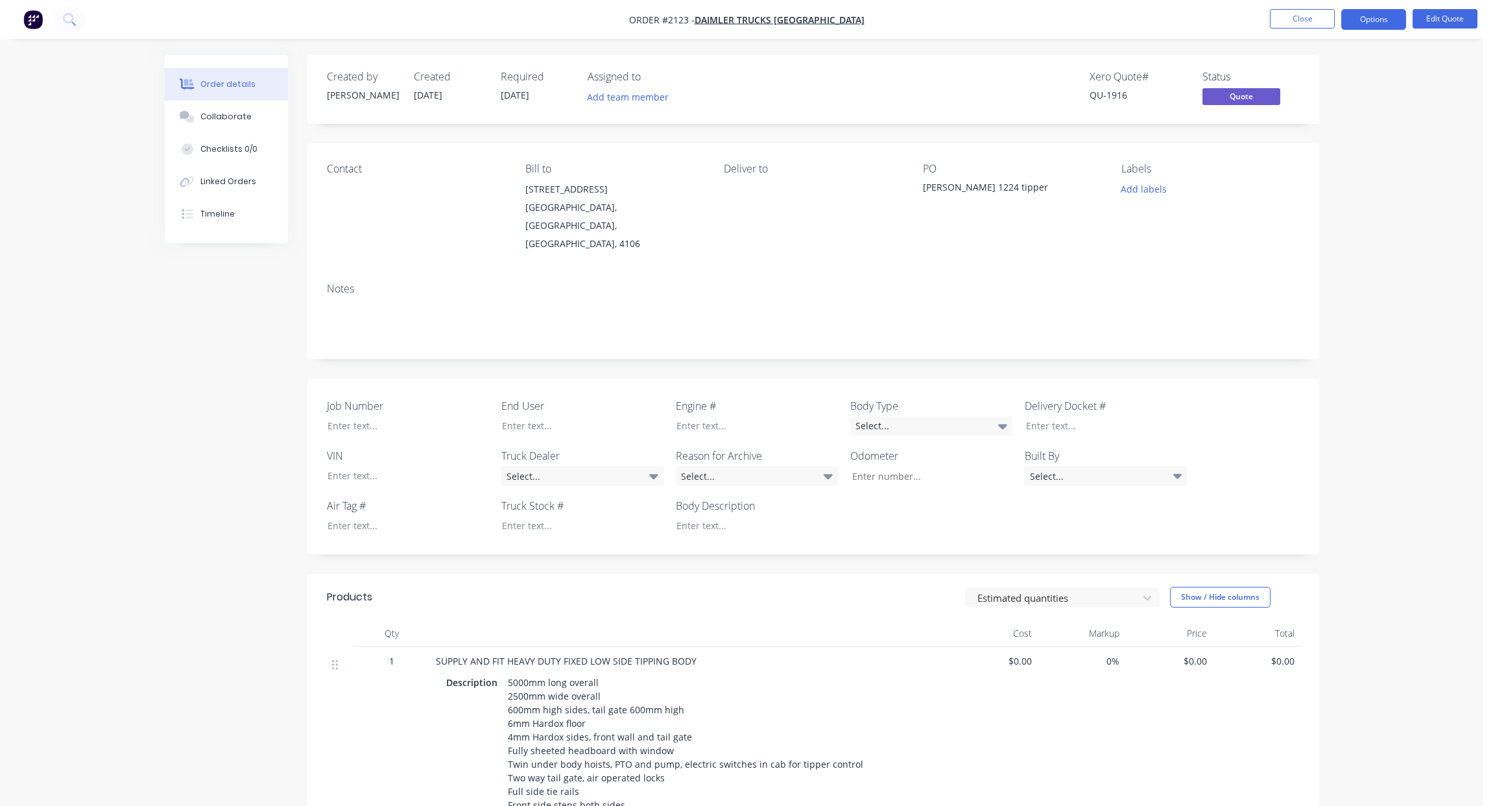
click at [1406, 189] on div "Order details Collaborate Checklists 0/0 Linked Orders Timeline Order details C…" at bounding box center [741, 561] width 1483 height 1122
click at [1308, 14] on button "Close" at bounding box center [1302, 18] width 65 height 19
